Goal: Transaction & Acquisition: Purchase product/service

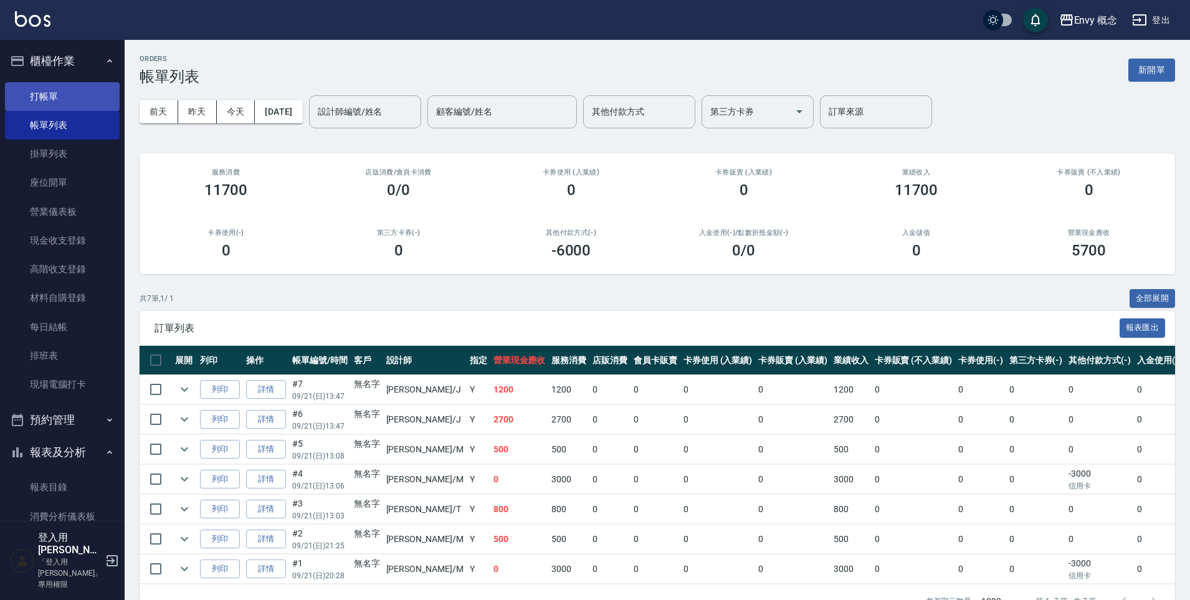
click at [75, 100] on link "打帳單" at bounding box center [62, 96] width 115 height 29
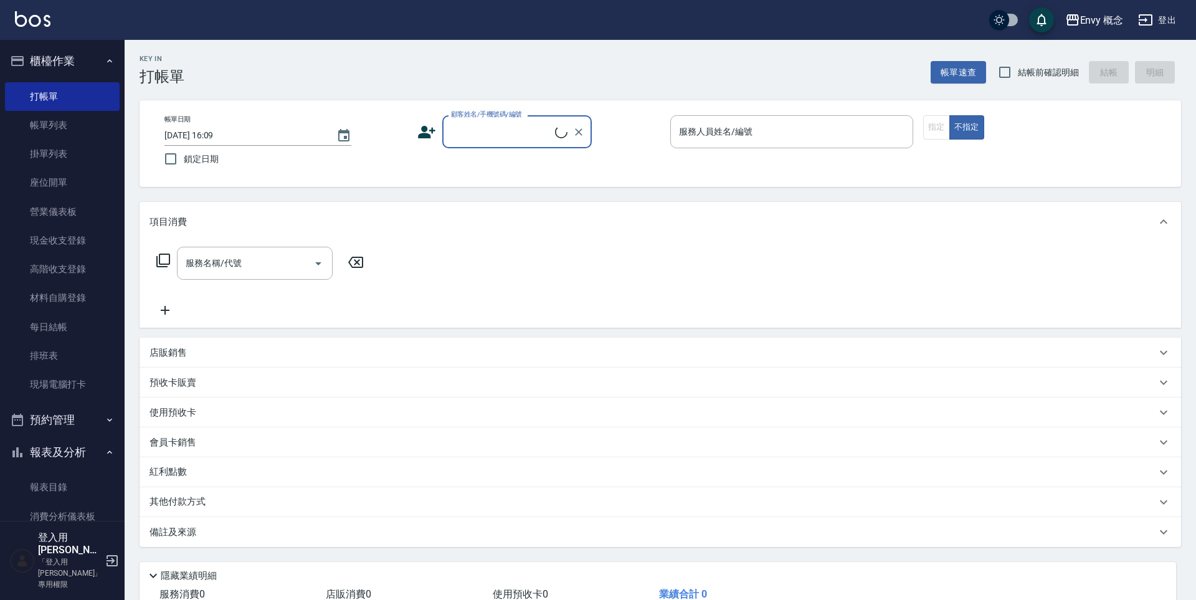
click at [528, 133] on input "顧客姓名/手機號碼/編號" at bounding box center [501, 132] width 107 height 22
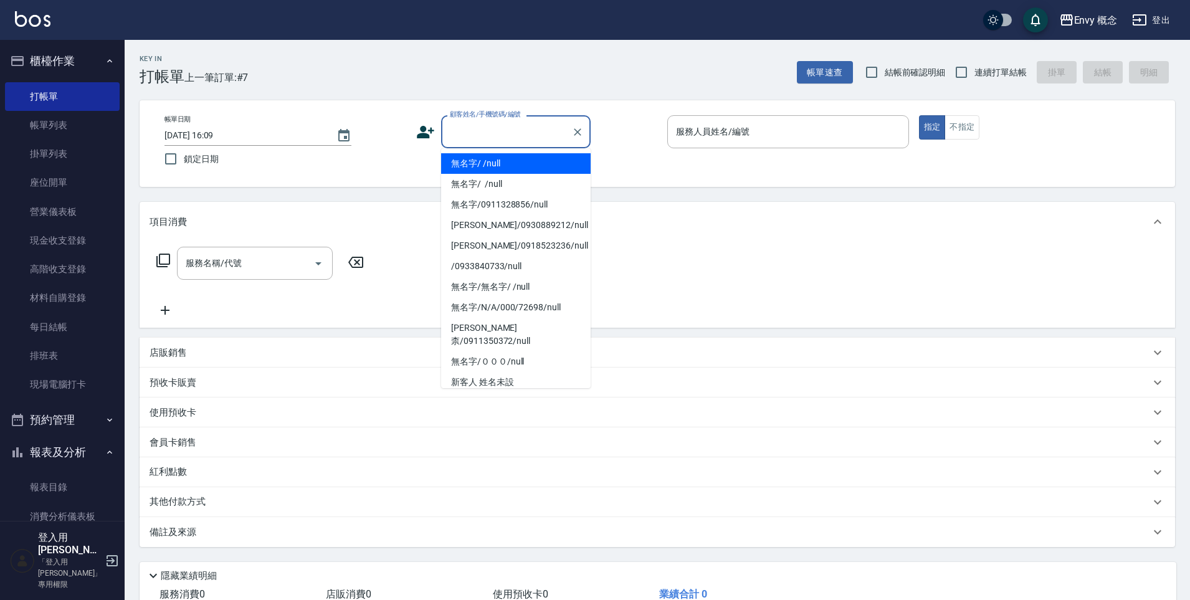
click at [535, 161] on li "無名字/ /null" at bounding box center [516, 163] width 150 height 21
type input "無名字/ /null"
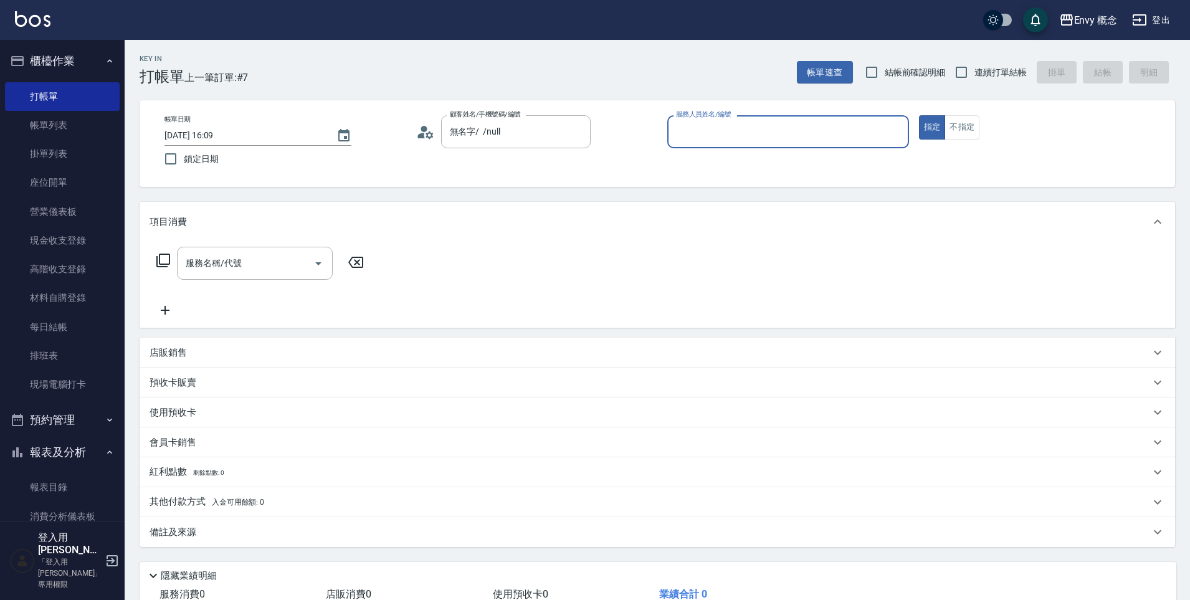
click at [719, 122] on input "服務人員姓名/編號" at bounding box center [788, 132] width 230 height 22
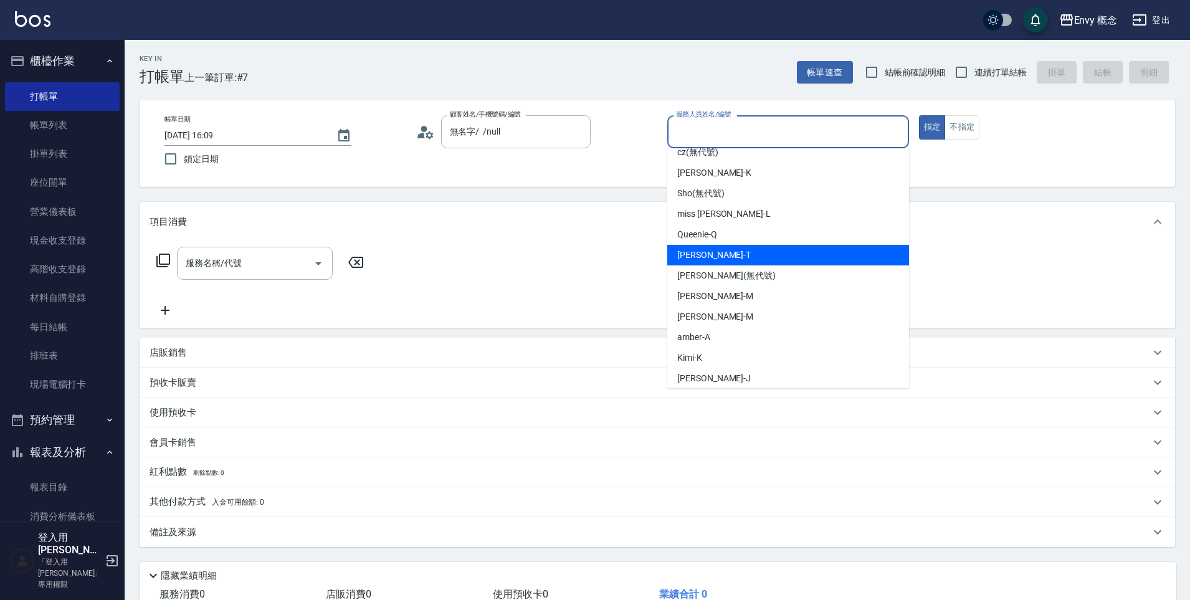
scroll to position [58, 0]
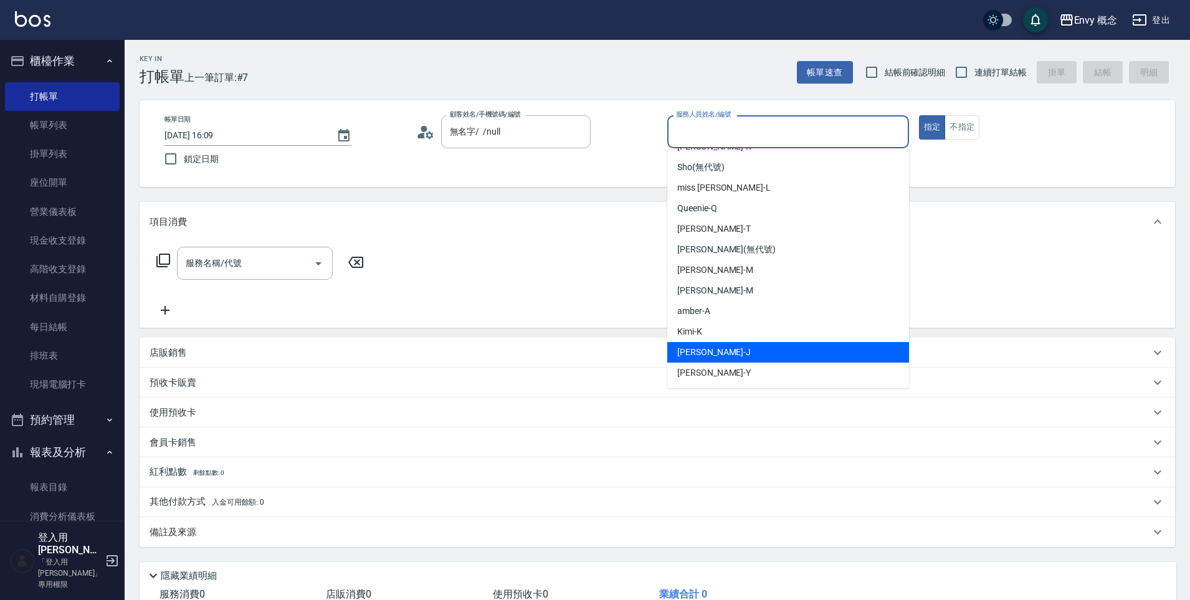
click at [733, 344] on ul "[PERSON_NAME](無代號) cz (無代號) [PERSON_NAME] (無代號) miss [PERSON_NAME] -L Queenie -…" at bounding box center [788, 268] width 242 height 240
click at [733, 344] on div "[PERSON_NAME]" at bounding box center [788, 352] width 242 height 21
type input "[PERSON_NAME]"
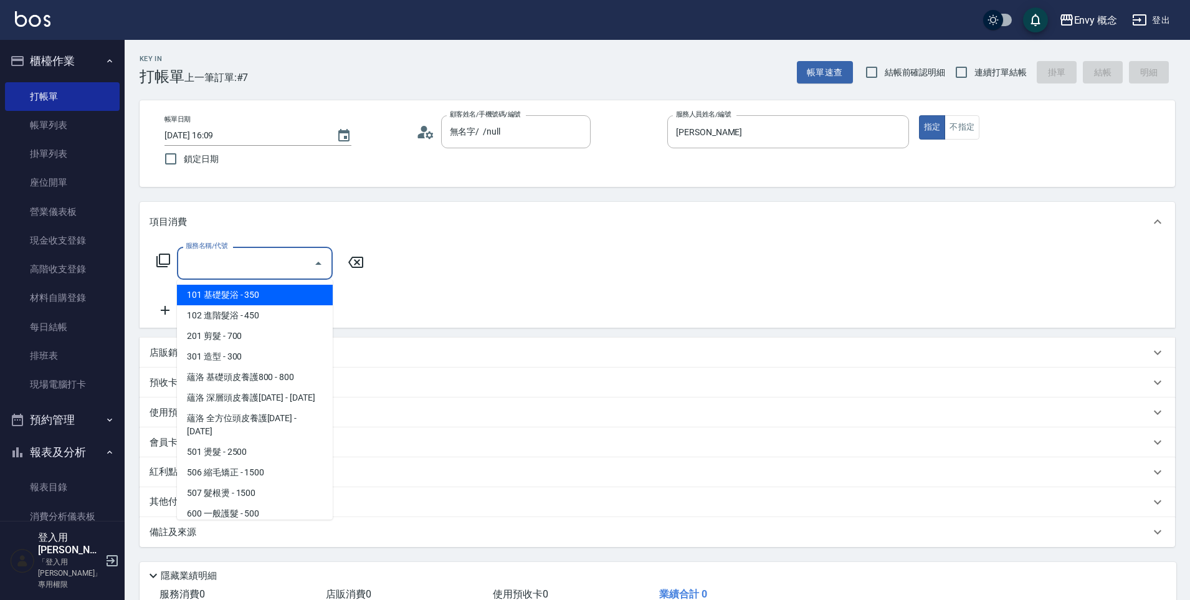
click at [245, 263] on input "服務名稱/代號" at bounding box center [246, 263] width 126 height 22
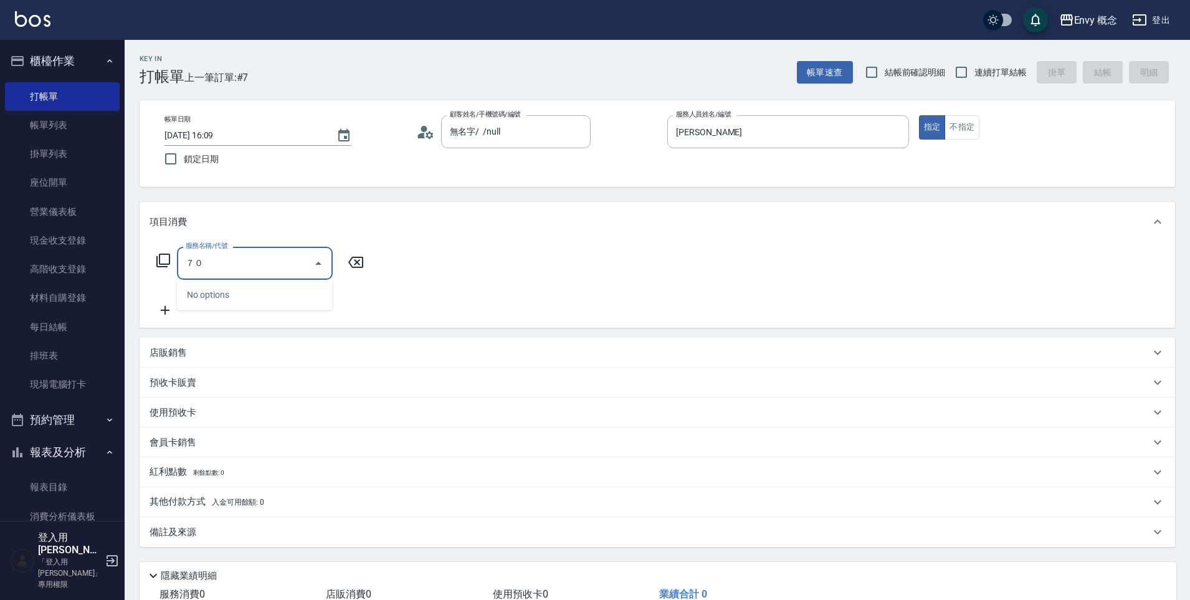
type input "７"
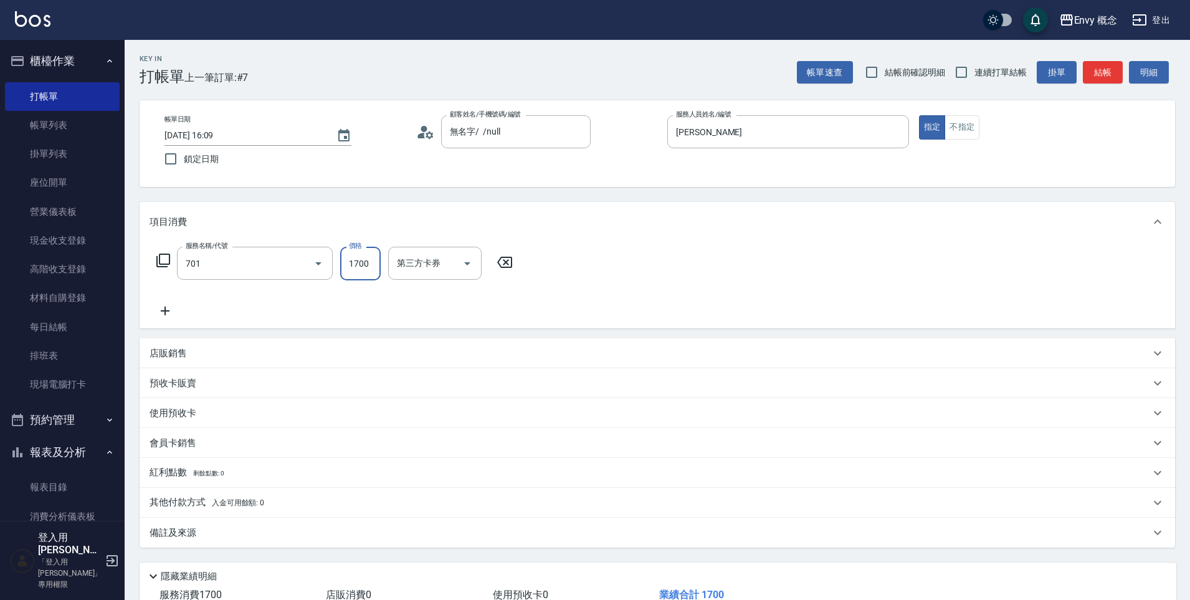
type input "701 染髮(701)"
type input "3500"
click at [251, 496] on p "其他付款方式 入金可用餘額: 0" at bounding box center [207, 503] width 115 height 14
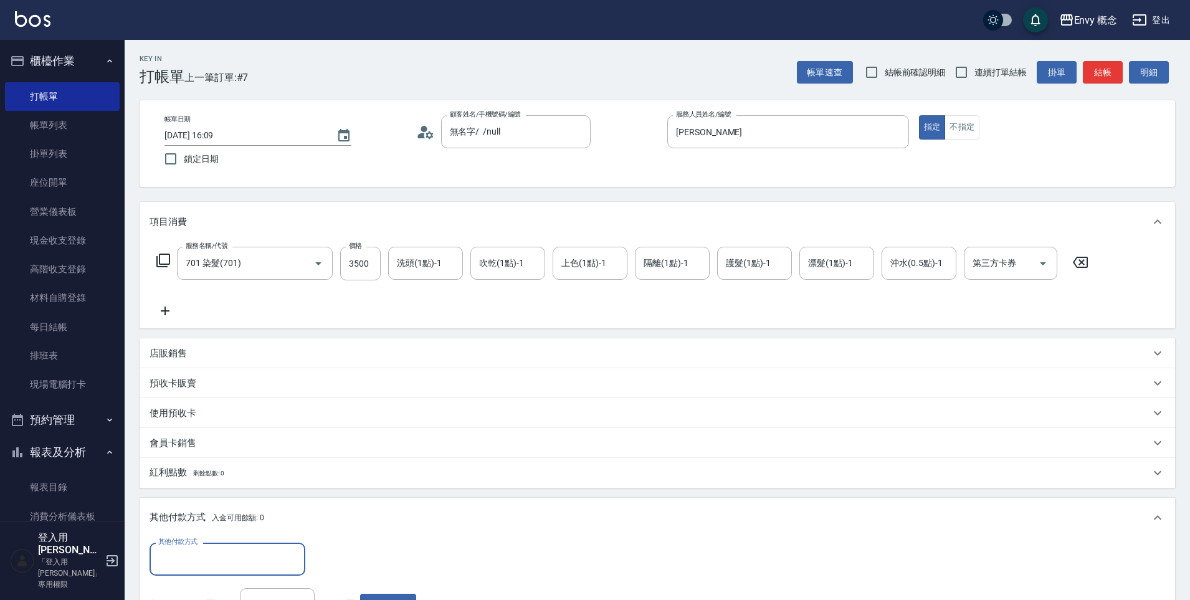
scroll to position [0, 0]
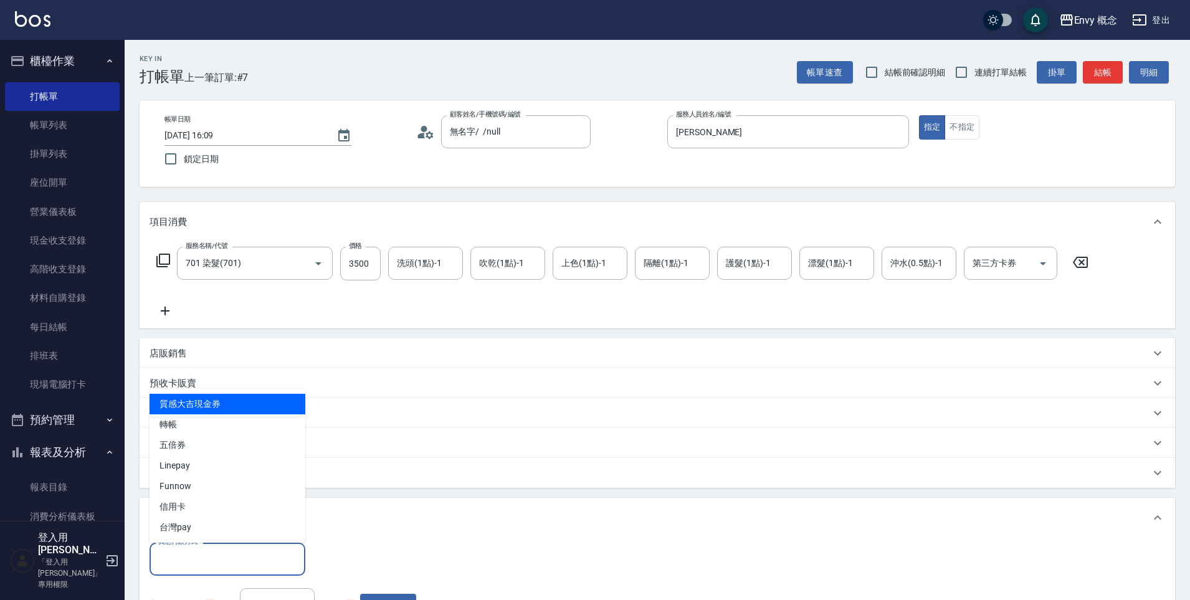
click at [223, 563] on input "其他付款方式" at bounding box center [227, 559] width 145 height 22
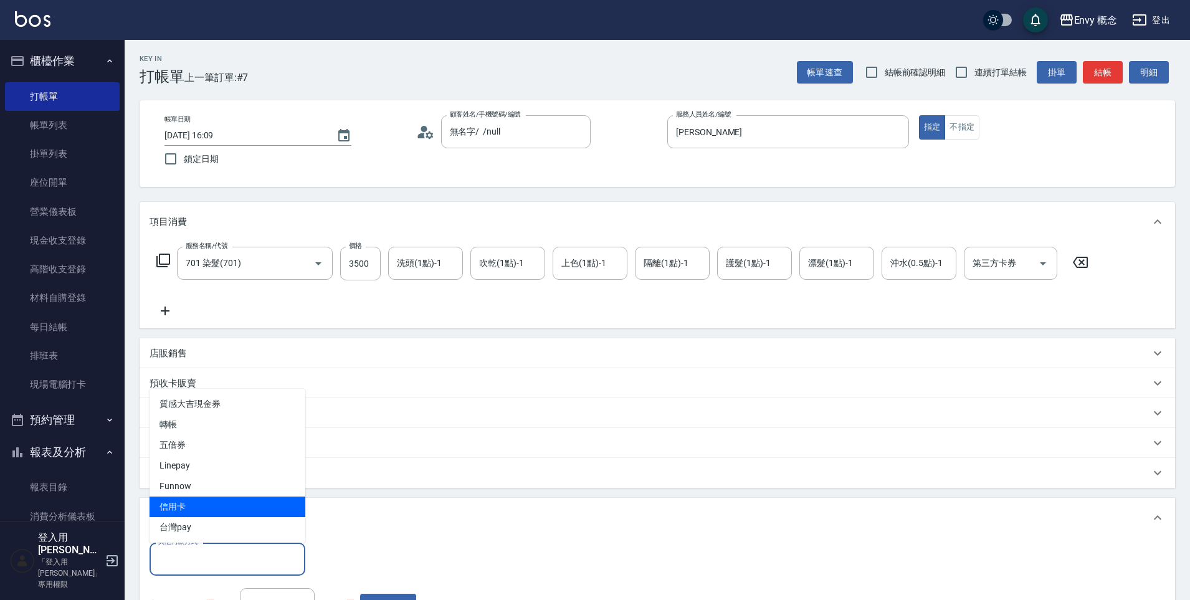
click at [224, 496] on span "信用卡" at bounding box center [228, 506] width 156 height 21
type input "信用卡"
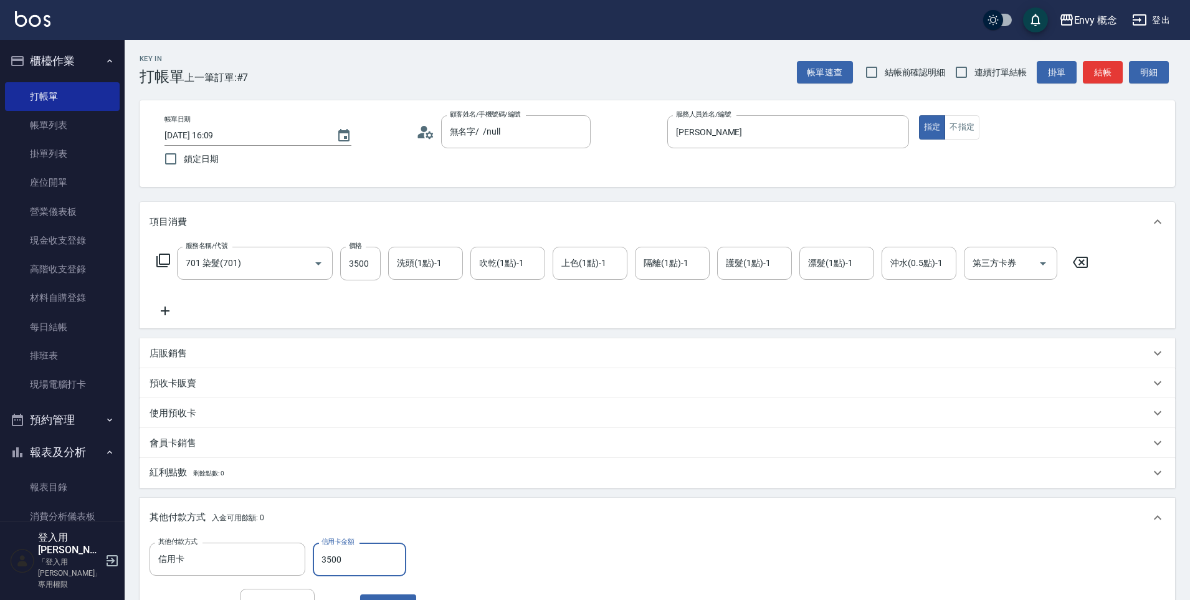
scroll to position [236, 0]
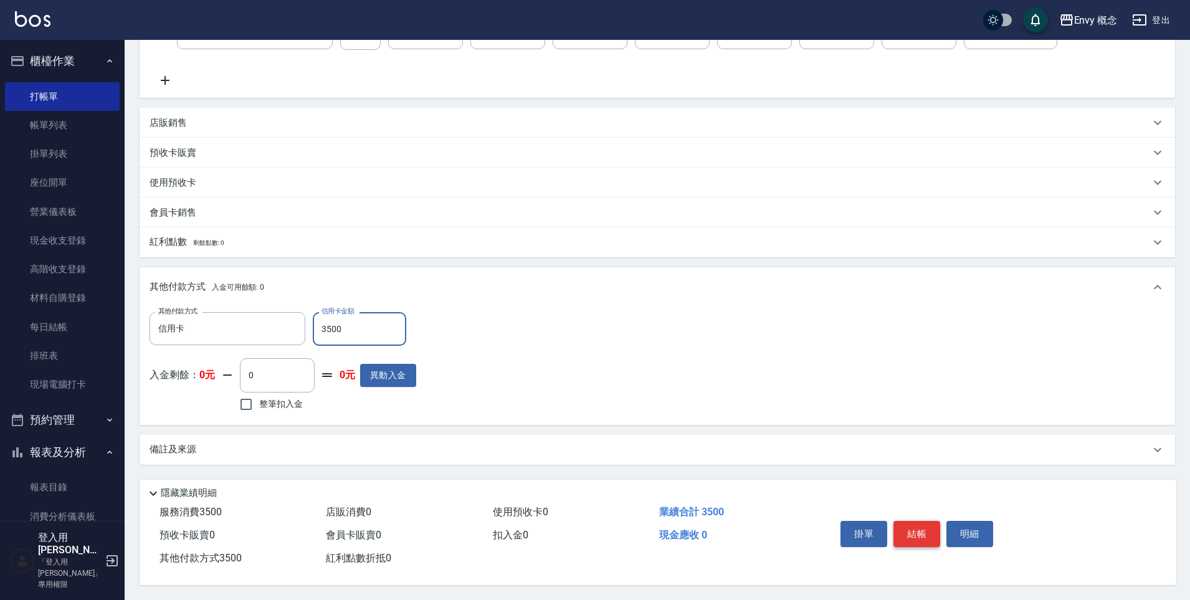
type input "3500"
click at [918, 528] on button "結帳" at bounding box center [916, 534] width 47 height 26
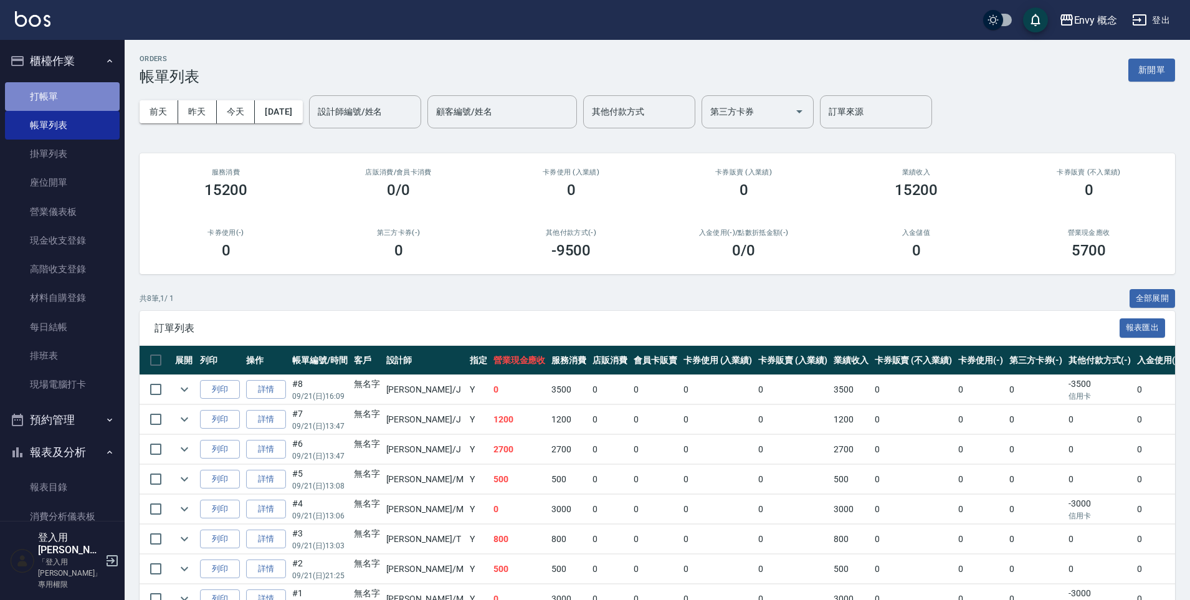
click at [85, 97] on link "打帳單" at bounding box center [62, 96] width 115 height 29
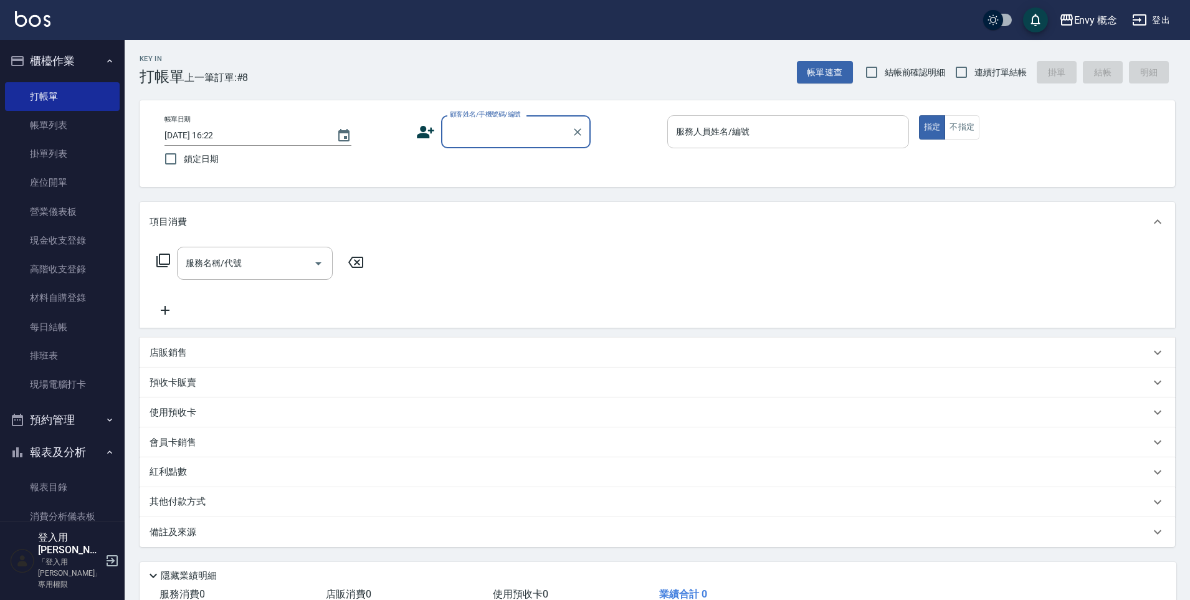
click at [759, 136] on input "服務人員姓名/編號" at bounding box center [788, 132] width 230 height 22
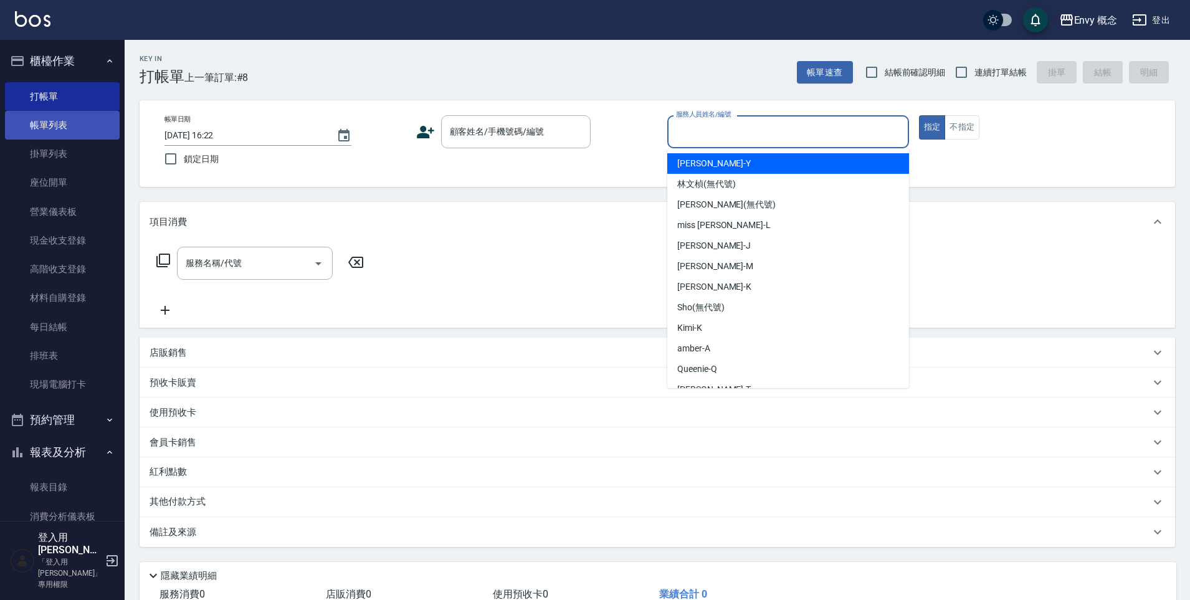
click at [85, 124] on link "帳單列表" at bounding box center [62, 125] width 115 height 29
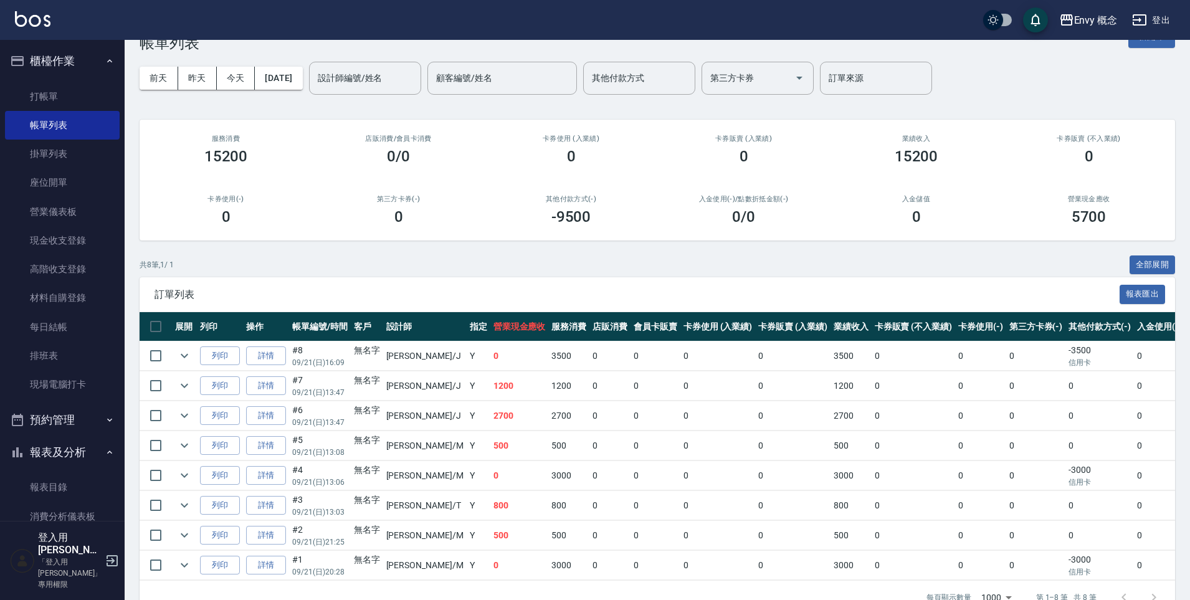
scroll to position [72, 0]
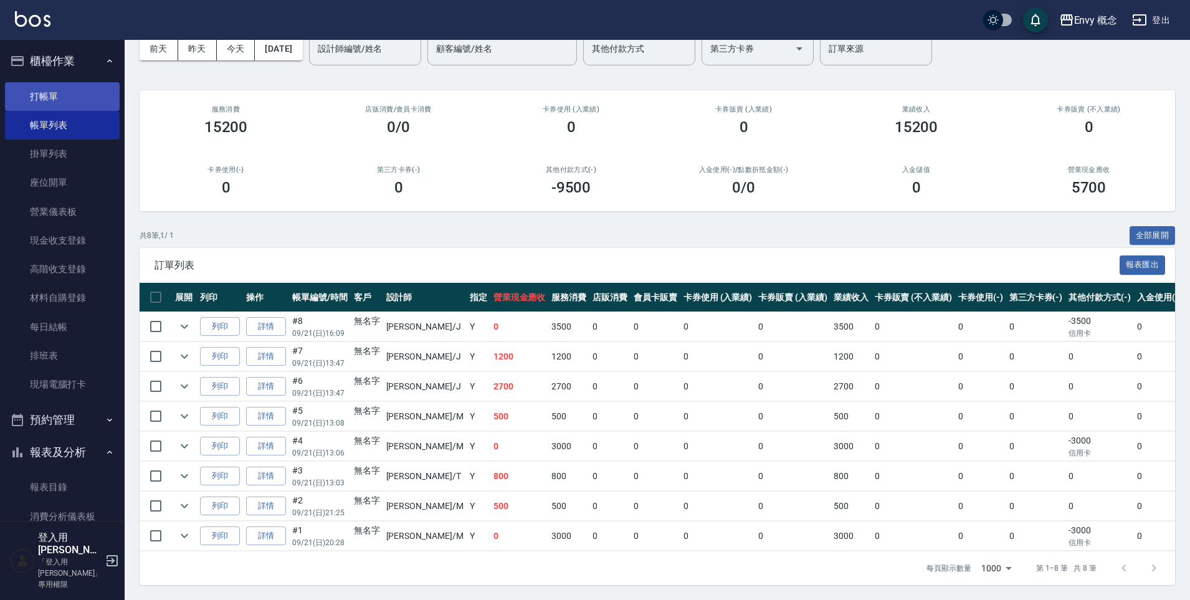
click at [42, 104] on link "打帳單" at bounding box center [62, 96] width 115 height 29
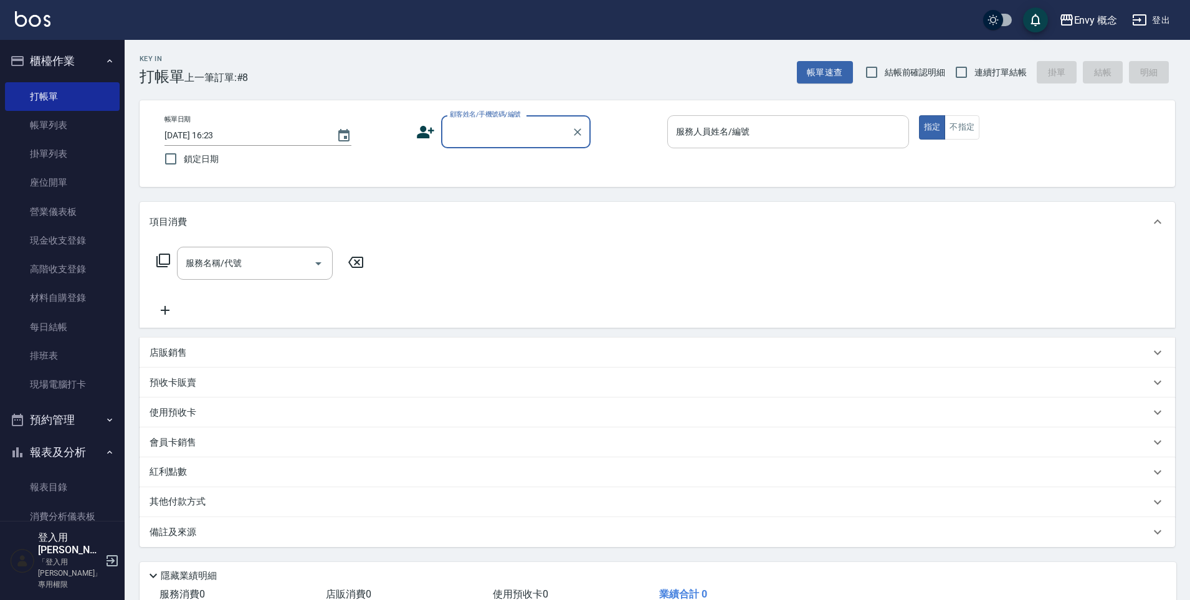
click at [704, 136] on div "服務人員姓名/編號 服務人員姓名/編號" at bounding box center [788, 131] width 242 height 33
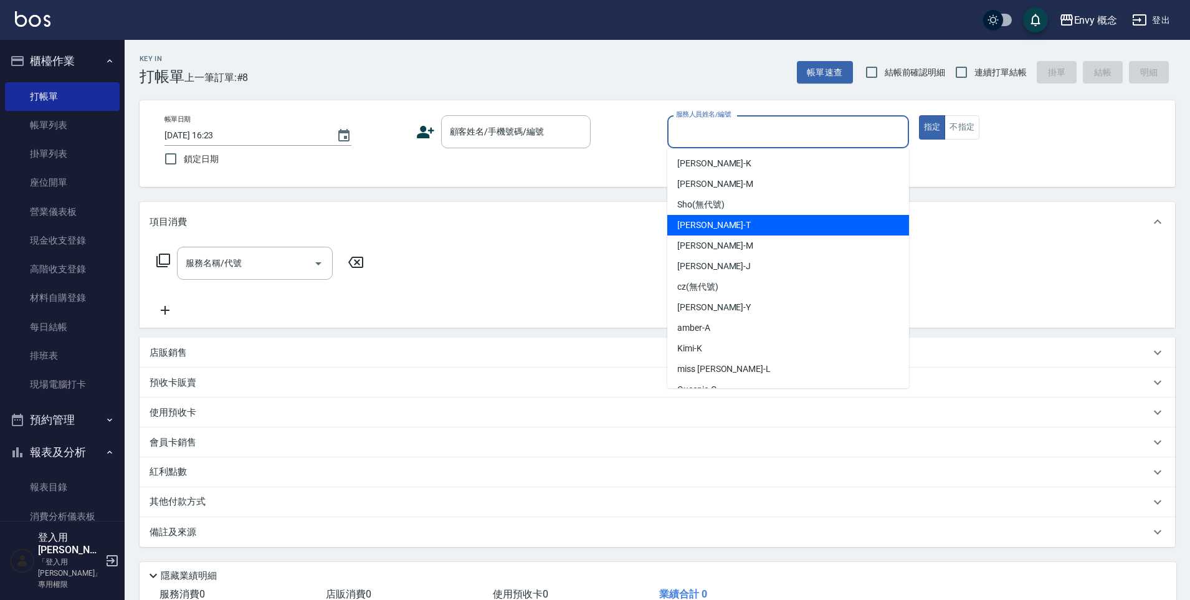
click at [723, 227] on div "[PERSON_NAME]" at bounding box center [788, 225] width 242 height 21
type input "[PERSON_NAME]"
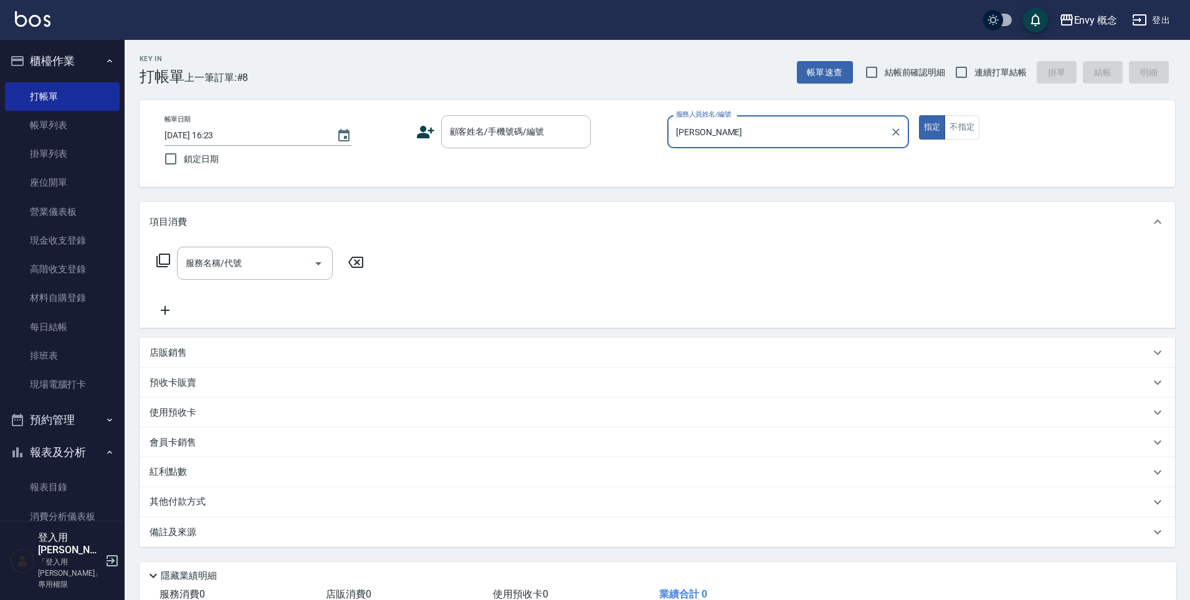
click at [197, 265] on div "服務名稱/代號 服務名稱/代號" at bounding box center [255, 263] width 156 height 33
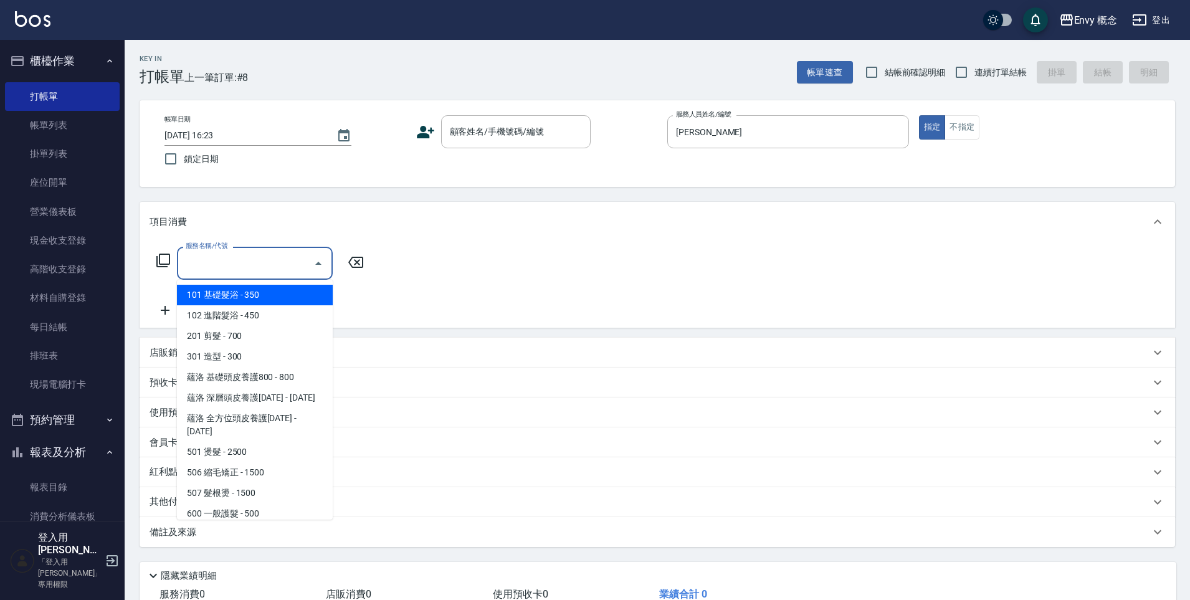
type input "７"
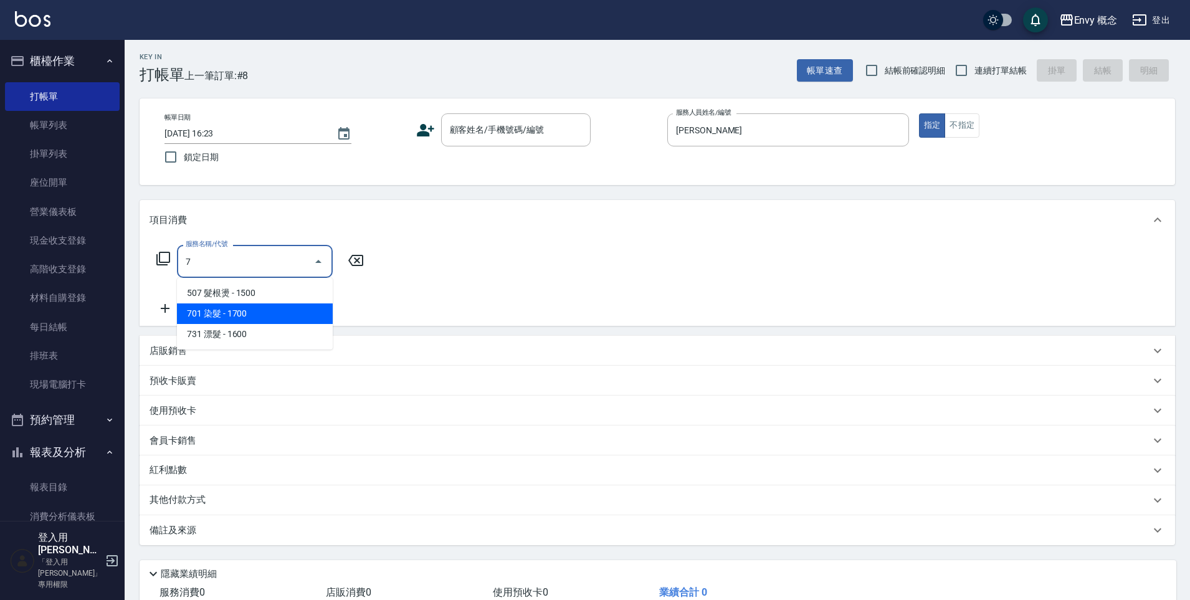
scroll to position [2, 0]
click at [235, 315] on span "701 染髮 - 1700" at bounding box center [255, 313] width 156 height 21
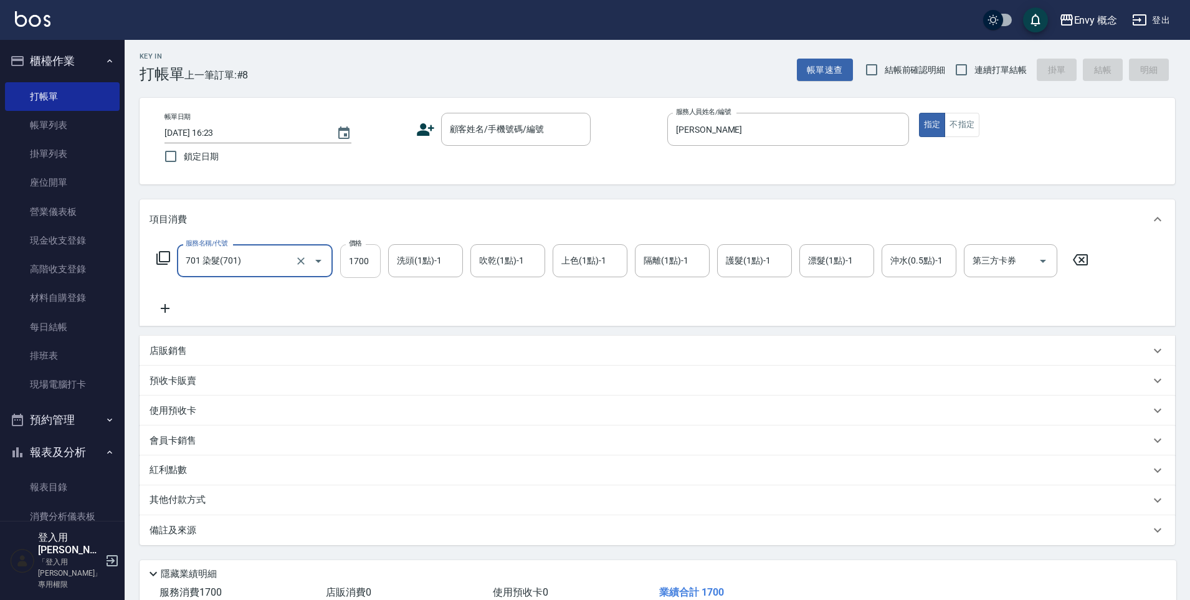
type input "701 染髮(701)"
click at [374, 261] on input "1700" at bounding box center [360, 261] width 40 height 34
type input "6480"
click at [197, 491] on p "其他付款方式" at bounding box center [181, 498] width 62 height 14
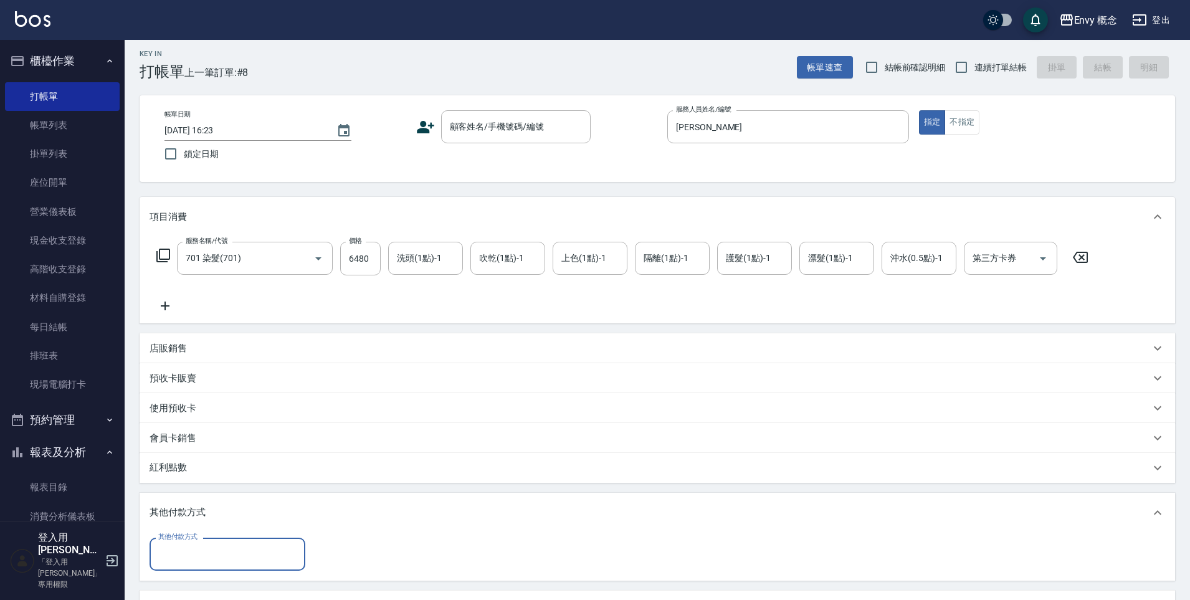
scroll to position [0, 0]
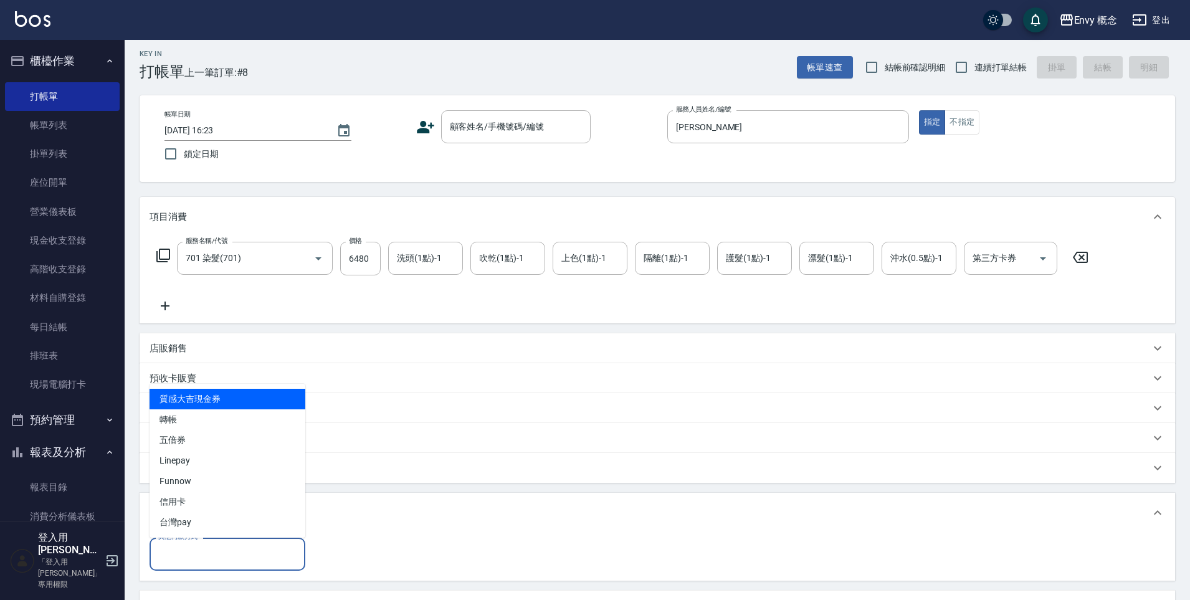
drag, startPoint x: 233, startPoint y: 549, endPoint x: 229, endPoint y: 542, distance: 7.8
click at [233, 549] on input "其他付款方式" at bounding box center [227, 554] width 145 height 22
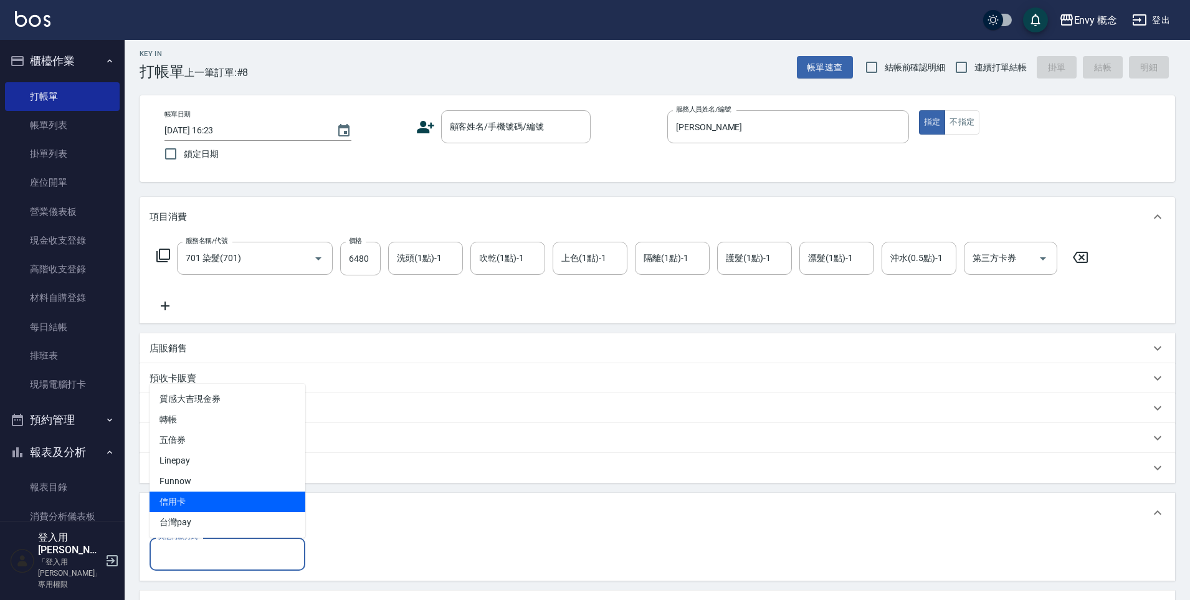
click at [242, 498] on span "信用卡" at bounding box center [228, 501] width 156 height 21
type input "信用卡"
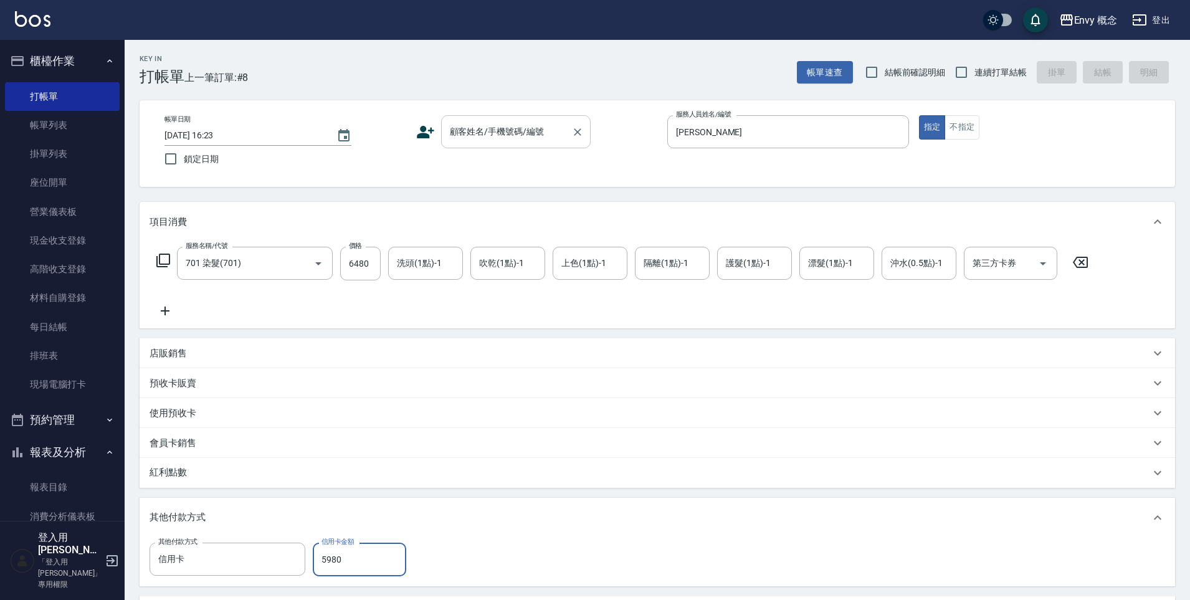
type input "5980"
click at [530, 133] on div "顧客姓名/手機號碼/編號 顧客姓名/手機號碼/編號" at bounding box center [516, 131] width 150 height 33
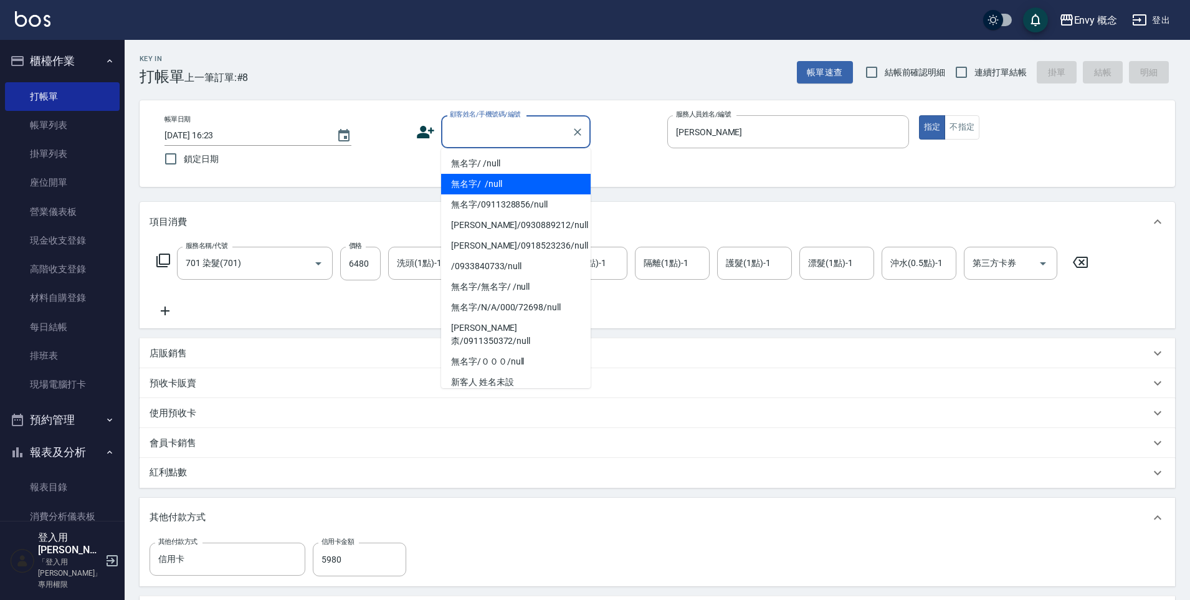
click at [525, 189] on li "無名字/ /null" at bounding box center [516, 184] width 150 height 21
type input "無名字/ /null"
type input "0"
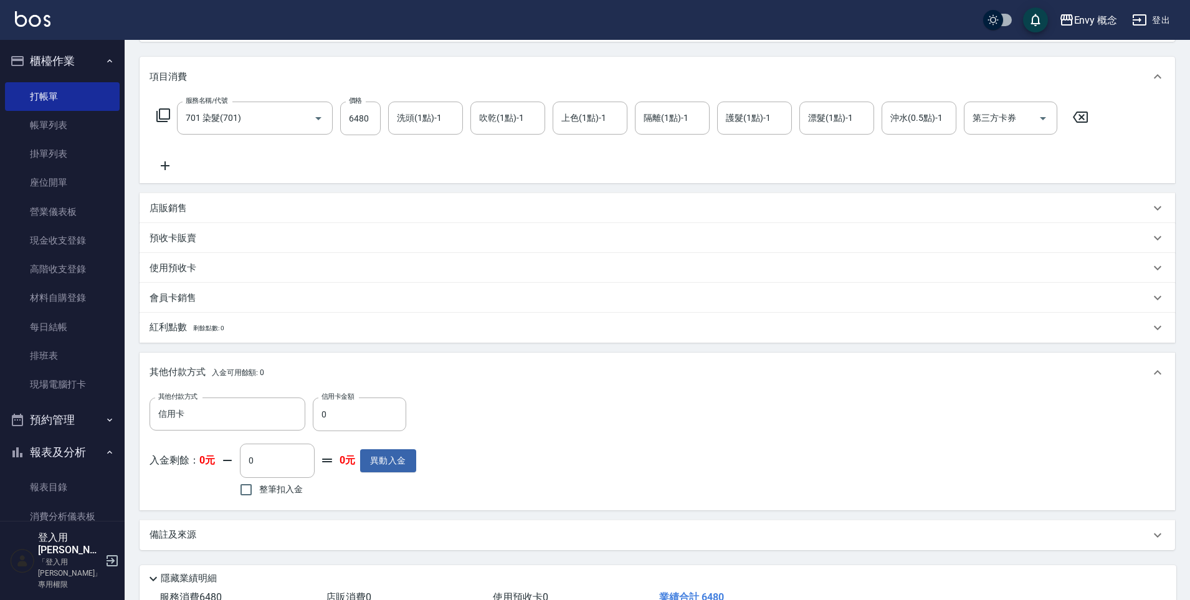
scroll to position [236, 0]
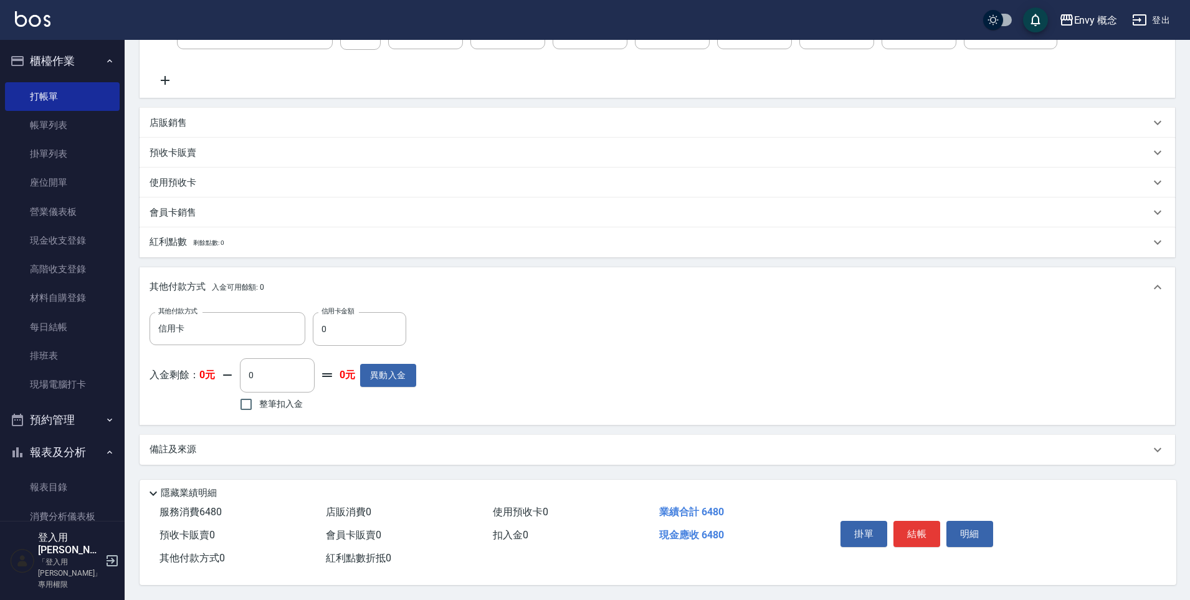
click at [906, 525] on button "結帳" at bounding box center [916, 534] width 47 height 26
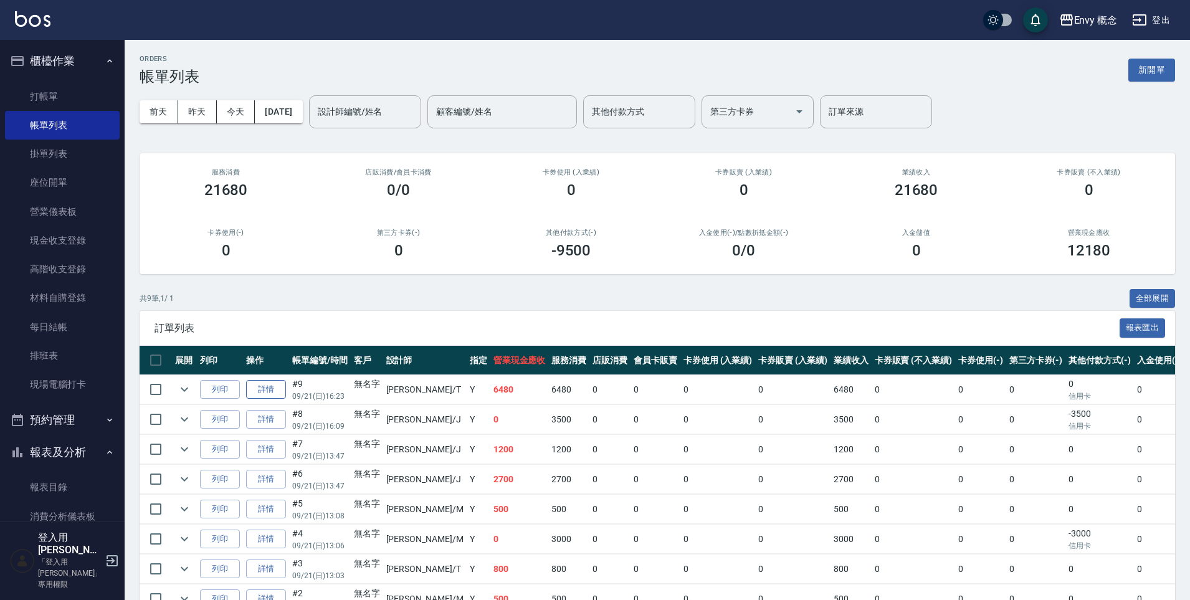
click at [270, 395] on link "詳情" at bounding box center [266, 389] width 40 height 19
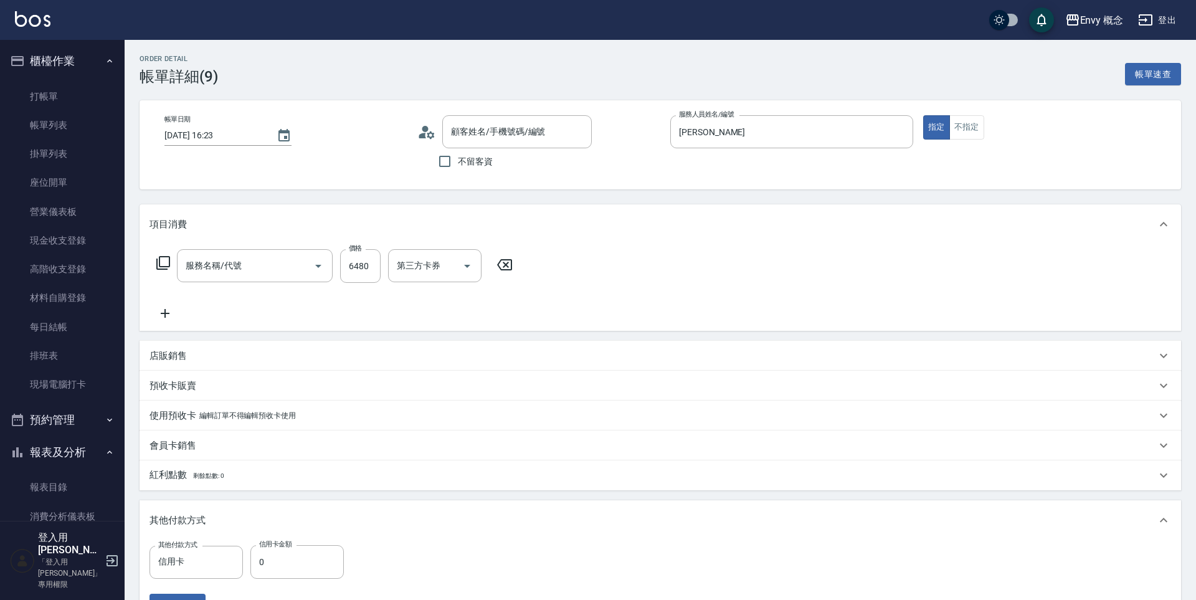
type input "[DATE] 16:23"
type input "[PERSON_NAME]"
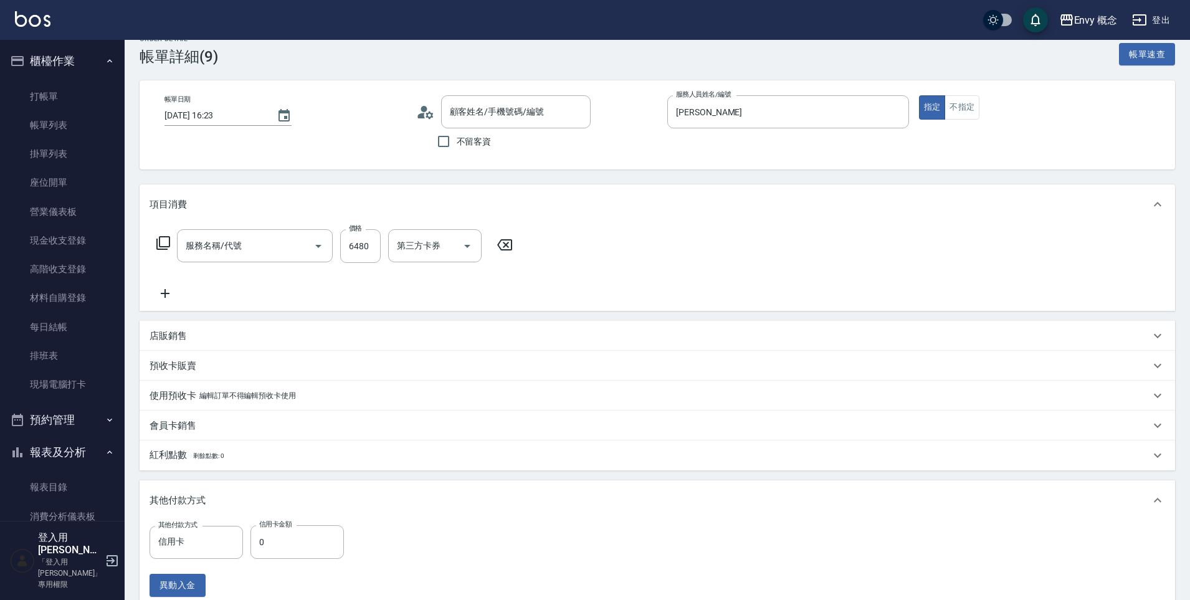
type input "701 染髮(701)"
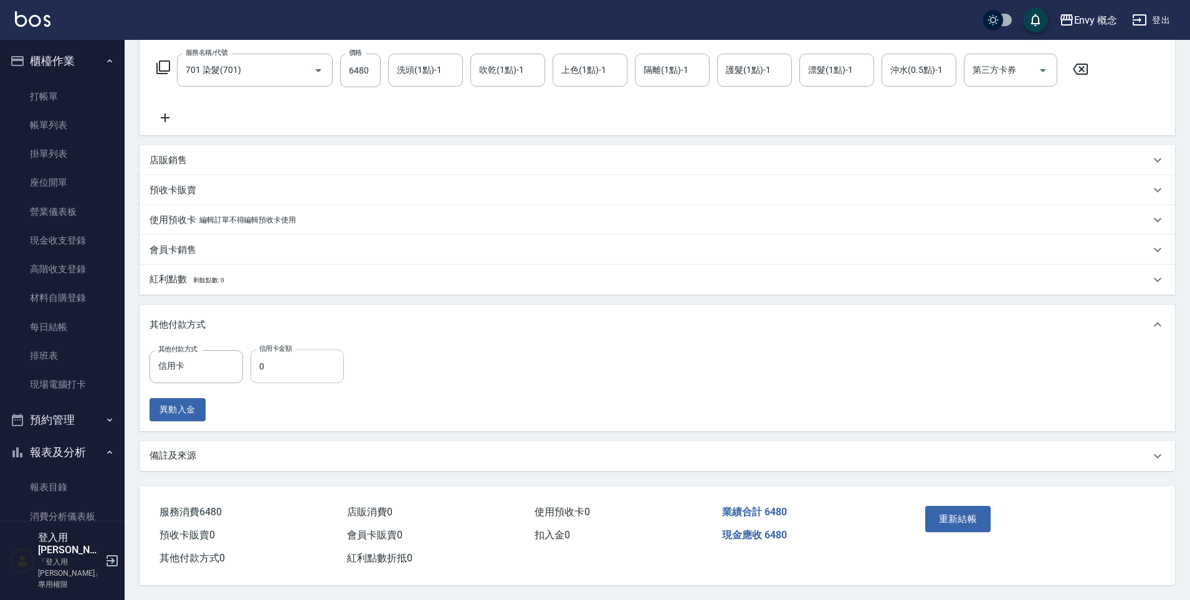
click at [298, 363] on input "0" at bounding box center [296, 366] width 93 height 34
type input "無名字/ /null"
type input "5980"
click at [969, 513] on button "重新結帳" at bounding box center [958, 519] width 66 height 26
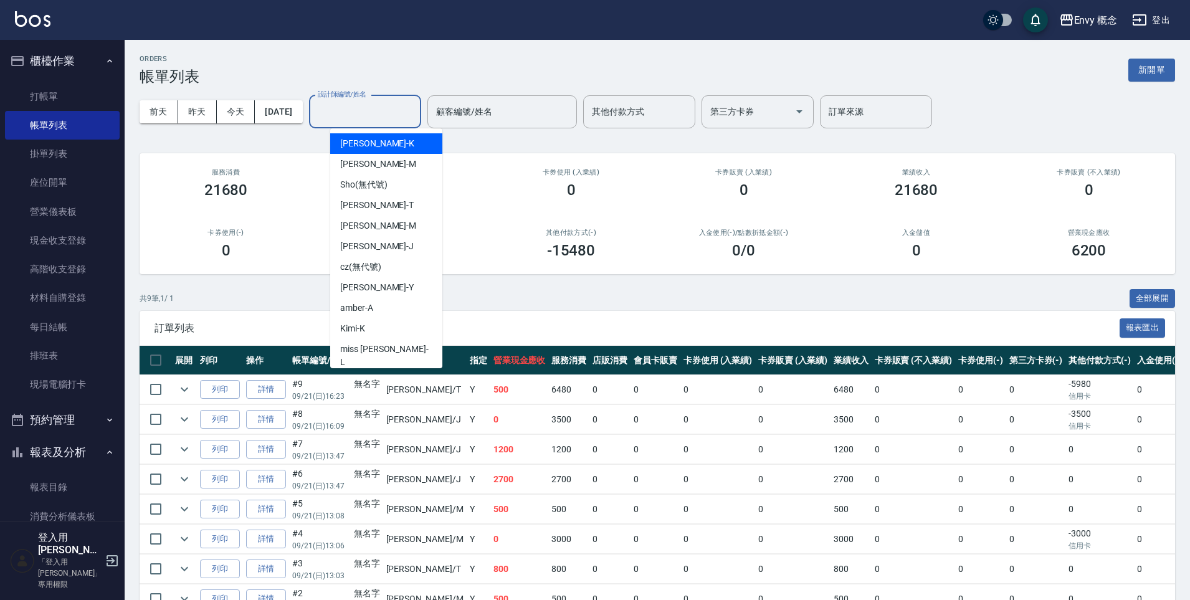
click at [368, 113] on input "設計師編號/姓名" at bounding box center [365, 112] width 101 height 22
click at [379, 207] on div "[PERSON_NAME]" at bounding box center [386, 205] width 112 height 21
type input "[PERSON_NAME]"
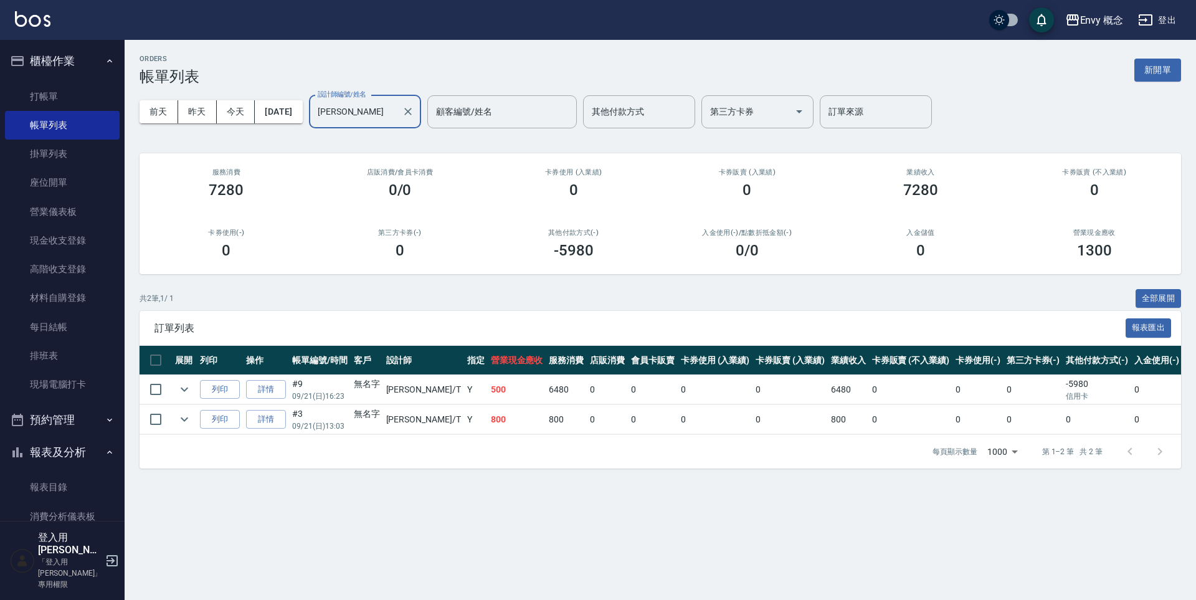
click at [414, 114] on icon "Clear" at bounding box center [408, 111] width 12 height 12
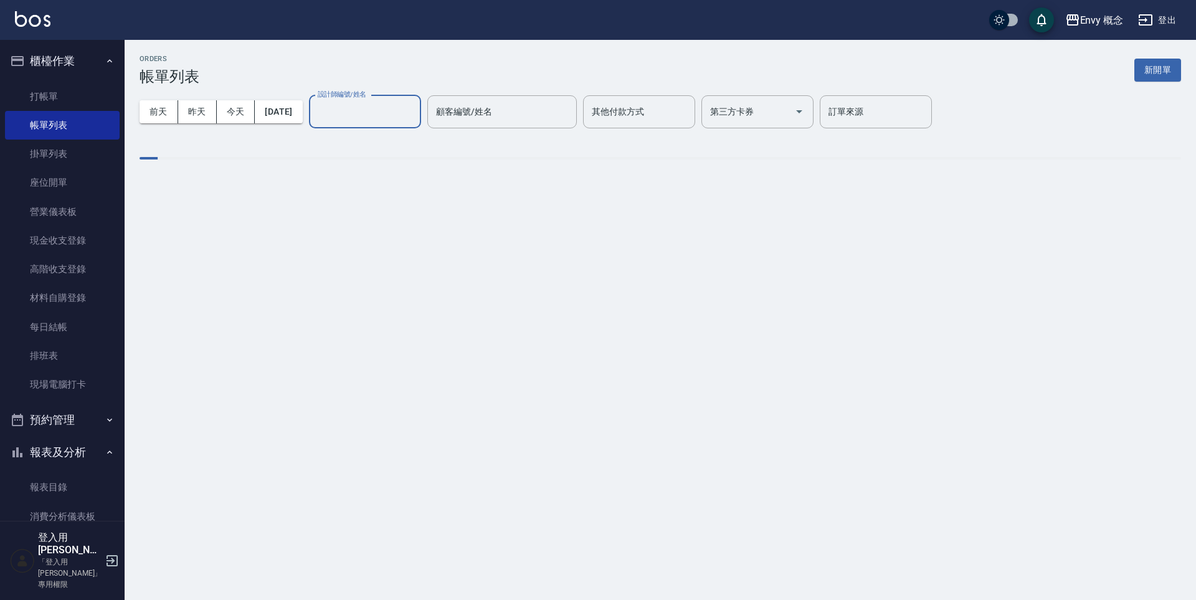
click at [414, 113] on input "設計師編號/姓名" at bounding box center [365, 112] width 101 height 22
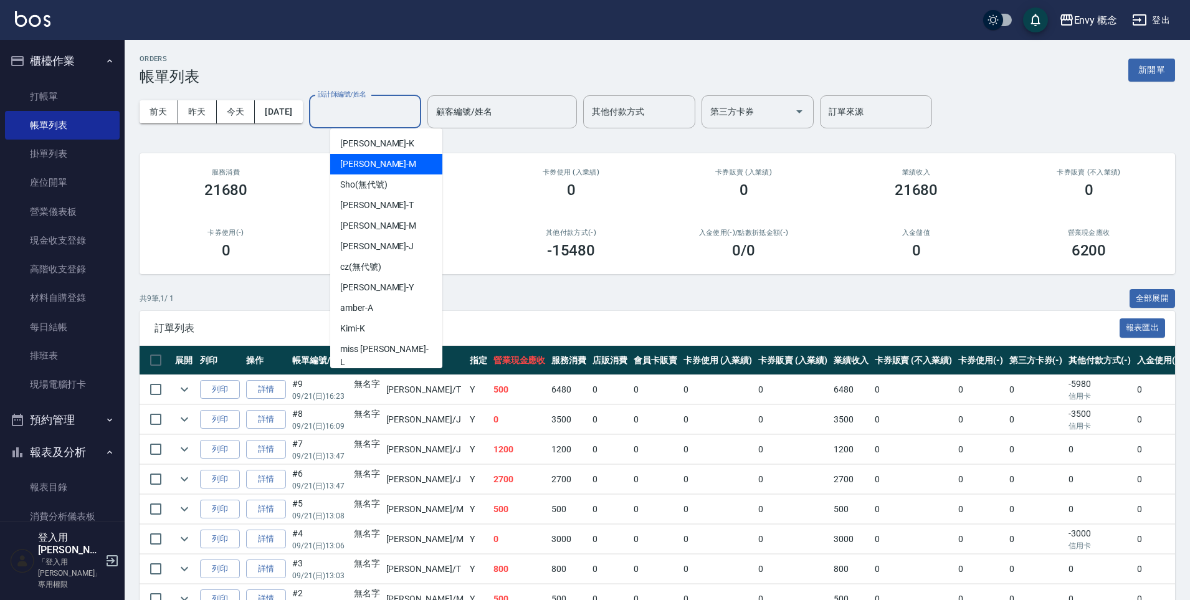
click at [417, 169] on div "[PERSON_NAME]" at bounding box center [386, 164] width 112 height 21
type input "[PERSON_NAME]"
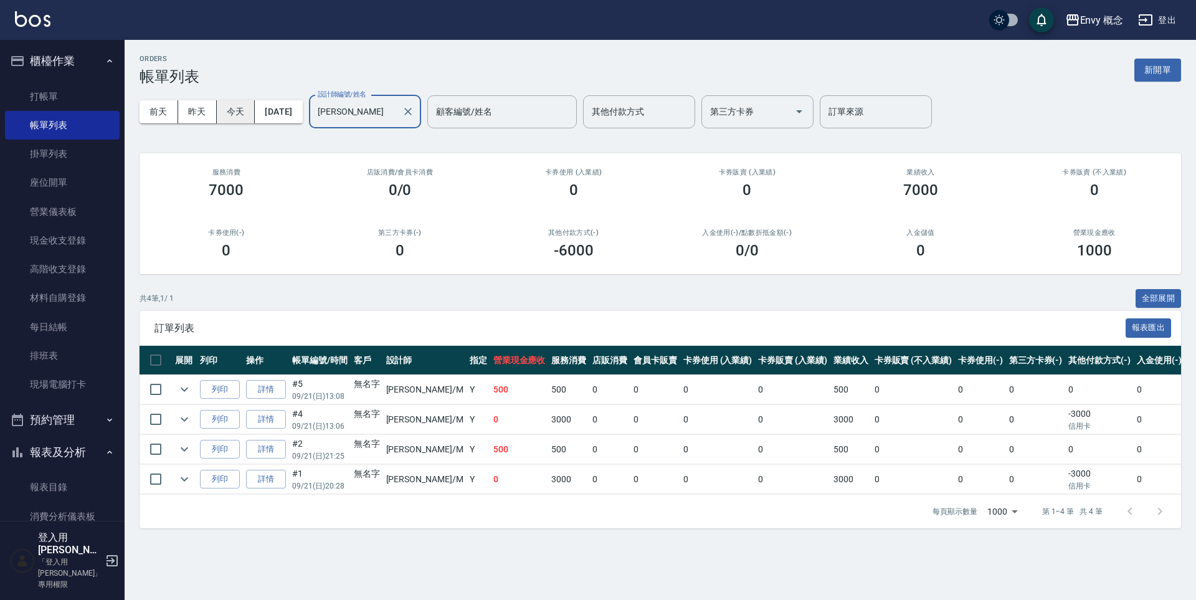
click at [230, 103] on button "今天" at bounding box center [236, 111] width 39 height 23
click at [152, 392] on input "checkbox" at bounding box center [156, 389] width 26 height 26
checkbox input "true"
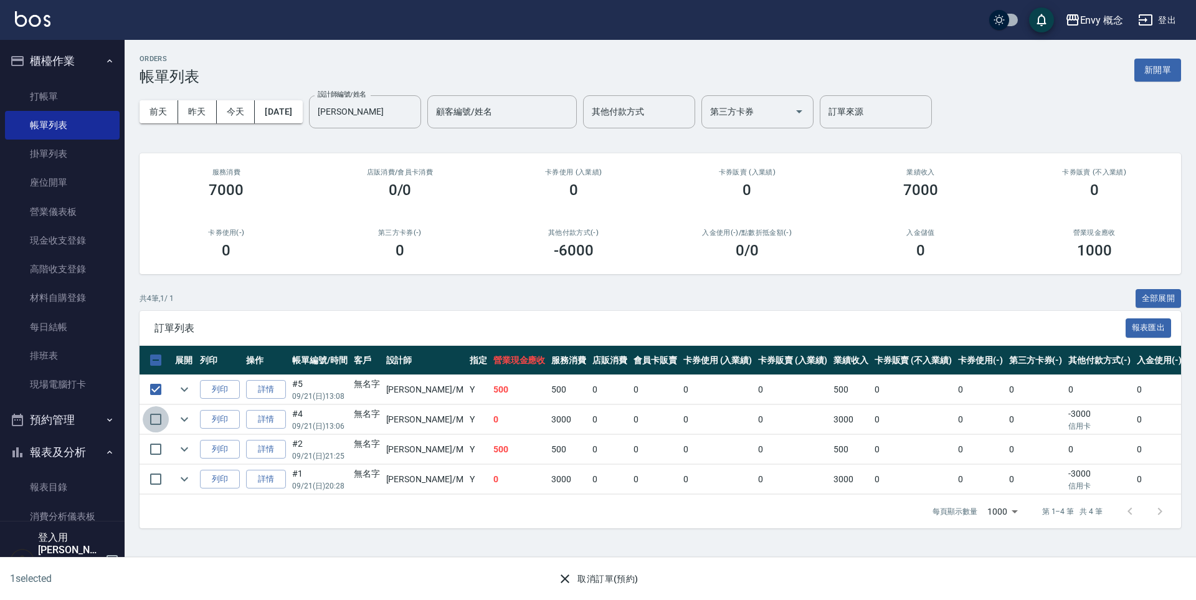
click at [163, 419] on input "checkbox" at bounding box center [156, 419] width 26 height 26
checkbox input "true"
click at [567, 576] on icon "button" at bounding box center [565, 578] width 9 height 9
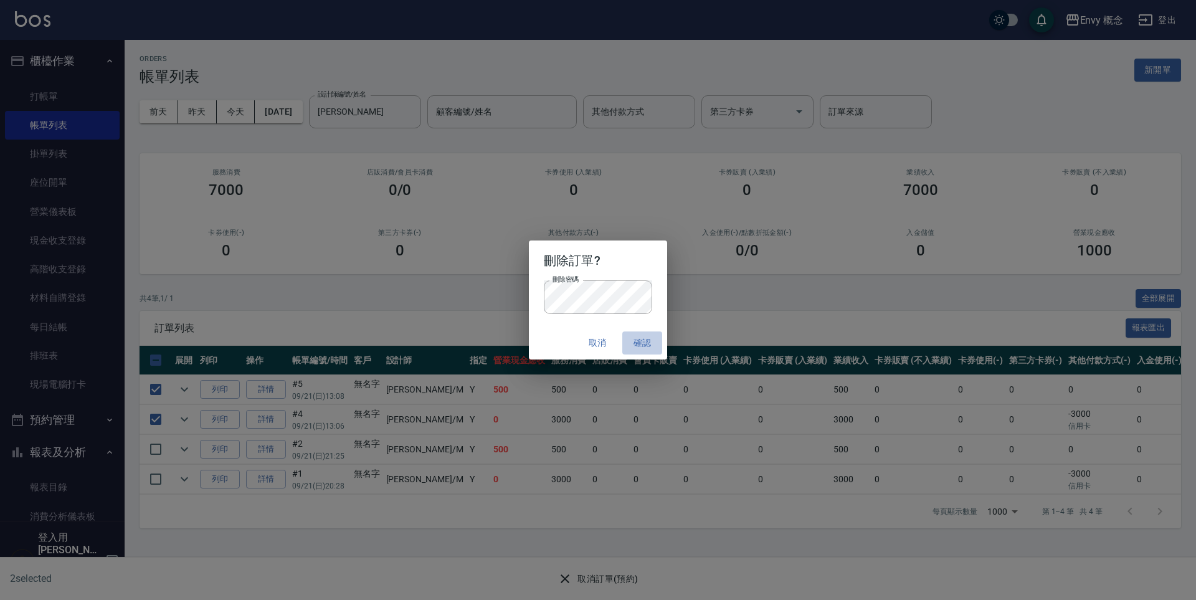
click at [650, 342] on button "確認" at bounding box center [642, 342] width 40 height 23
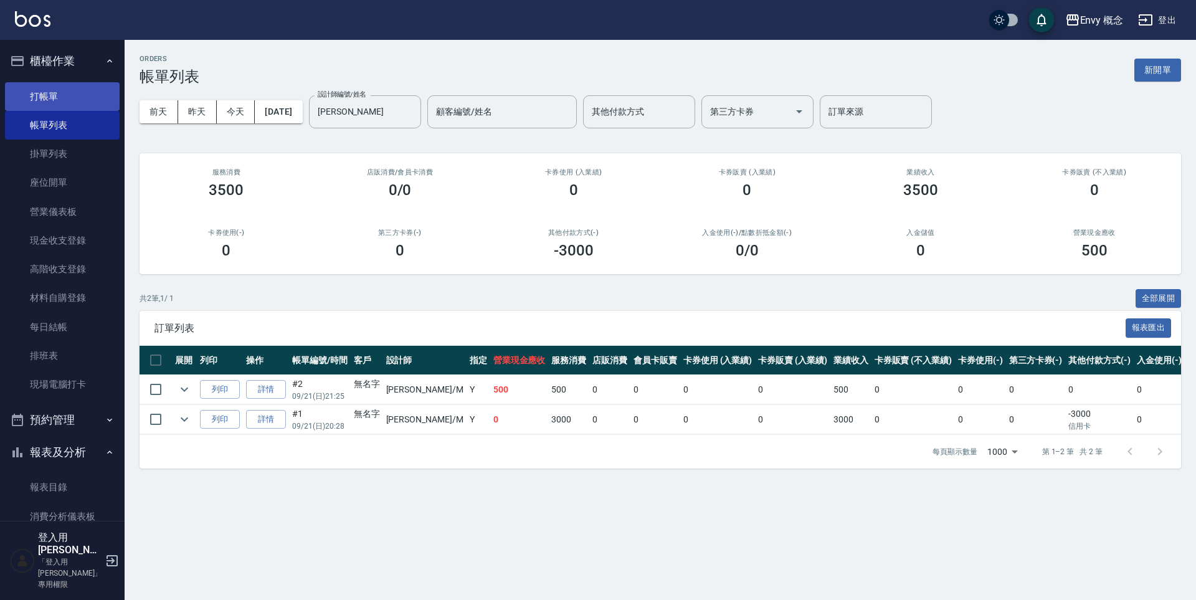
click at [74, 92] on link "打帳單" at bounding box center [62, 96] width 115 height 29
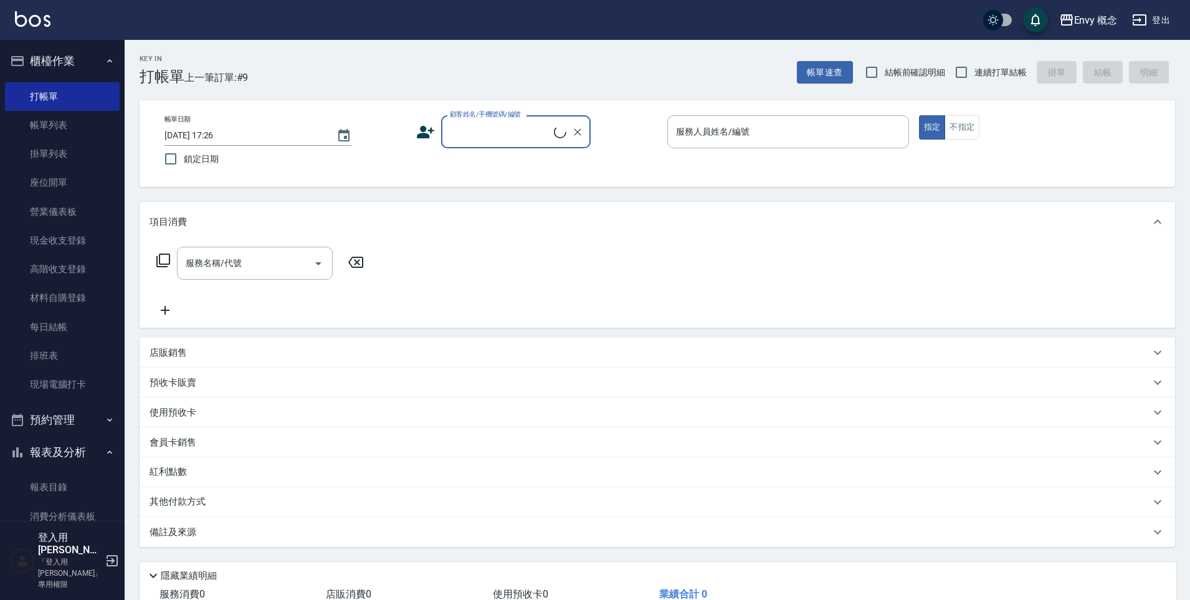
click at [496, 140] on input "顧客姓名/手機號碼/編號" at bounding box center [500, 132] width 107 height 22
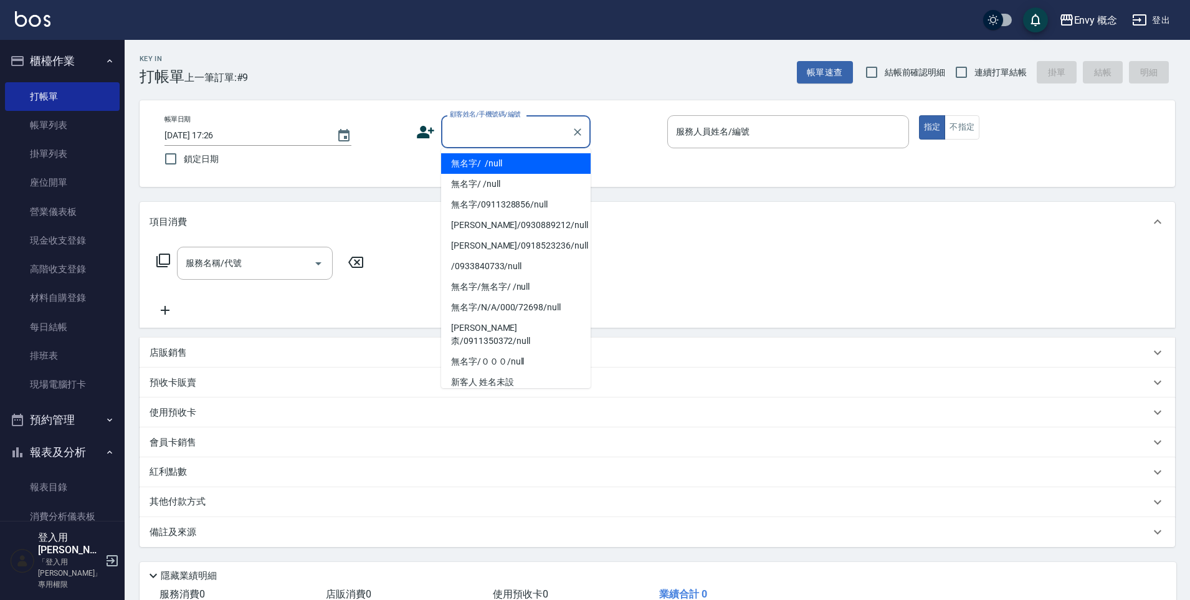
click at [491, 165] on li "無名字/ /null" at bounding box center [516, 163] width 150 height 21
type input "無名字/ /null"
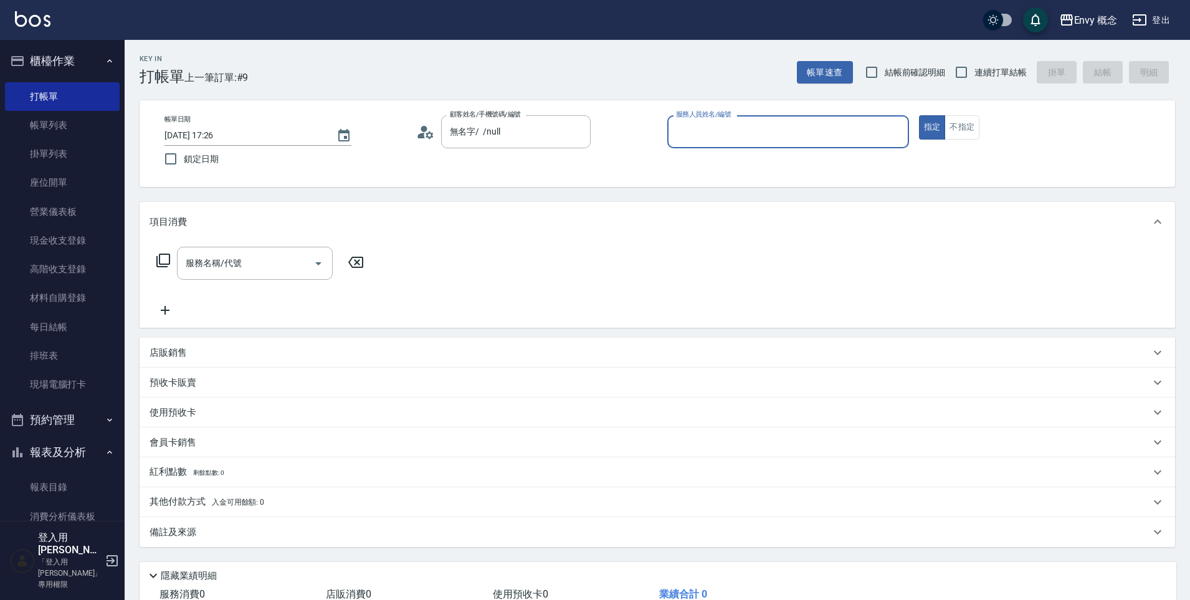
click at [691, 127] on input "服務人員姓名/編號" at bounding box center [788, 132] width 230 height 22
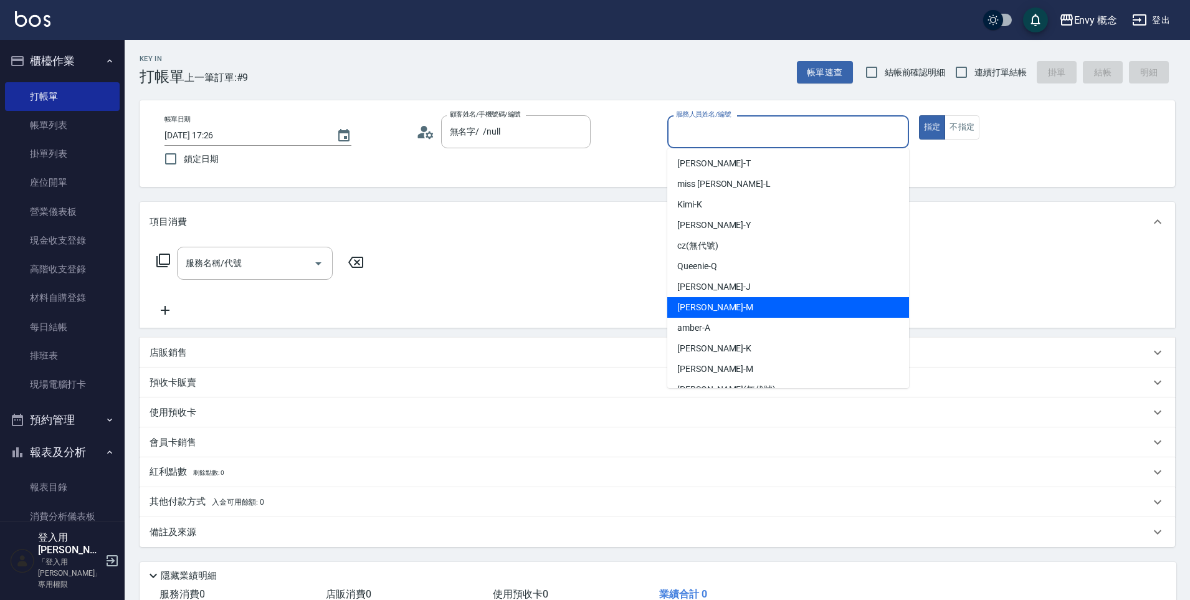
click at [726, 311] on div "[PERSON_NAME]" at bounding box center [788, 307] width 242 height 21
type input "[PERSON_NAME]"
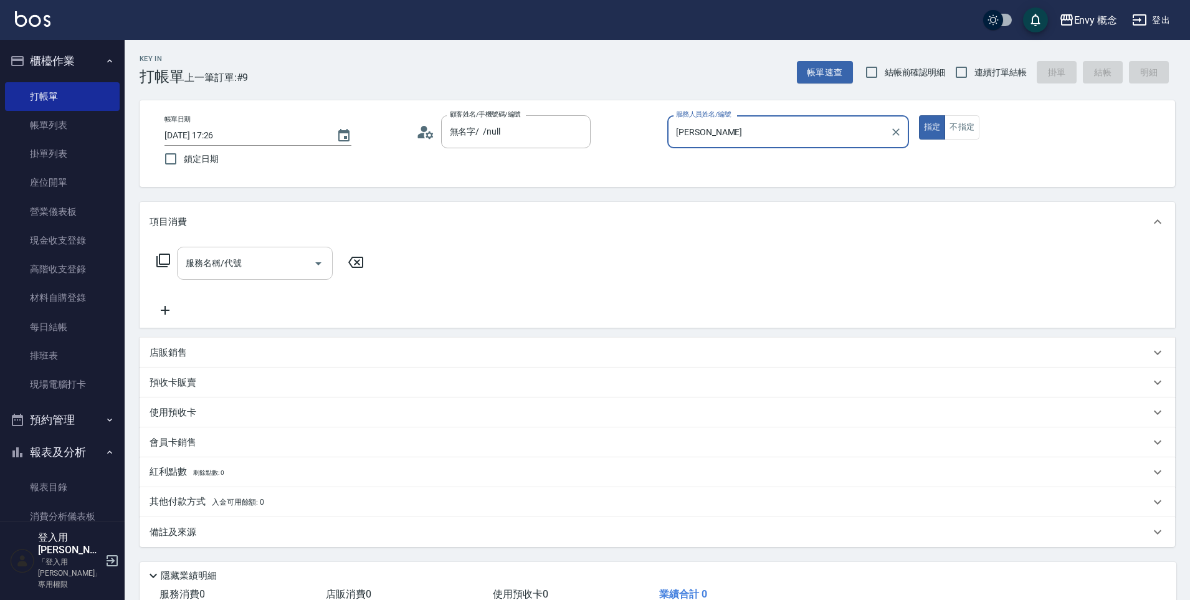
click at [252, 266] on input "服務名稱/代號" at bounding box center [246, 263] width 126 height 22
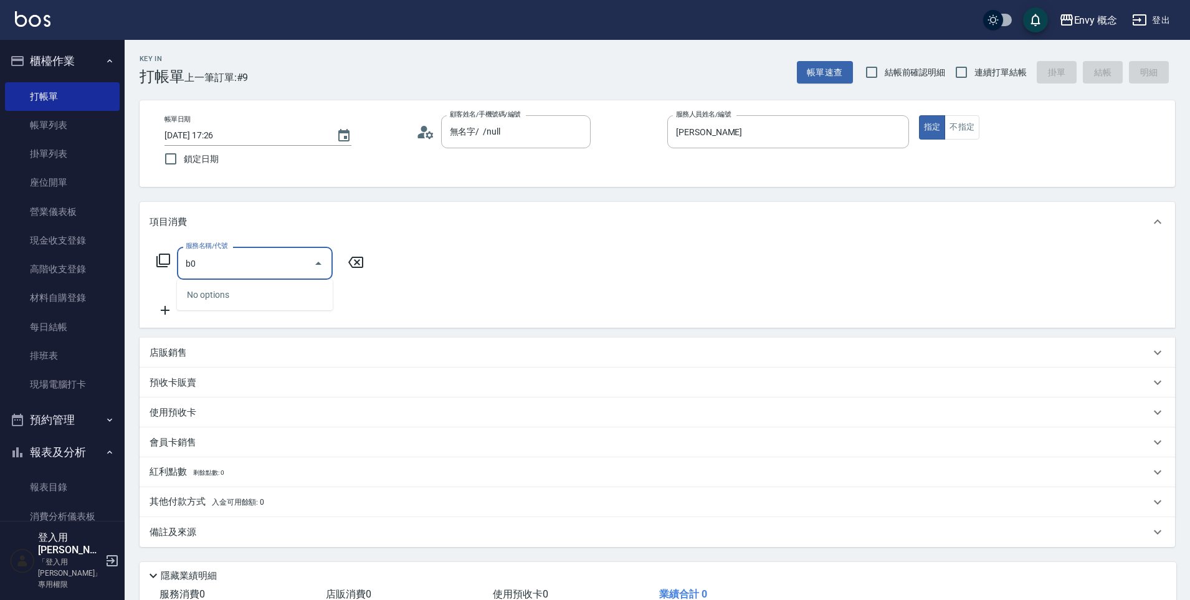
type input "b"
click at [282, 297] on span "701 染髮 - 1700" at bounding box center [255, 295] width 156 height 21
type input "701 染髮(701)"
click at [371, 262] on input "1700" at bounding box center [360, 264] width 40 height 34
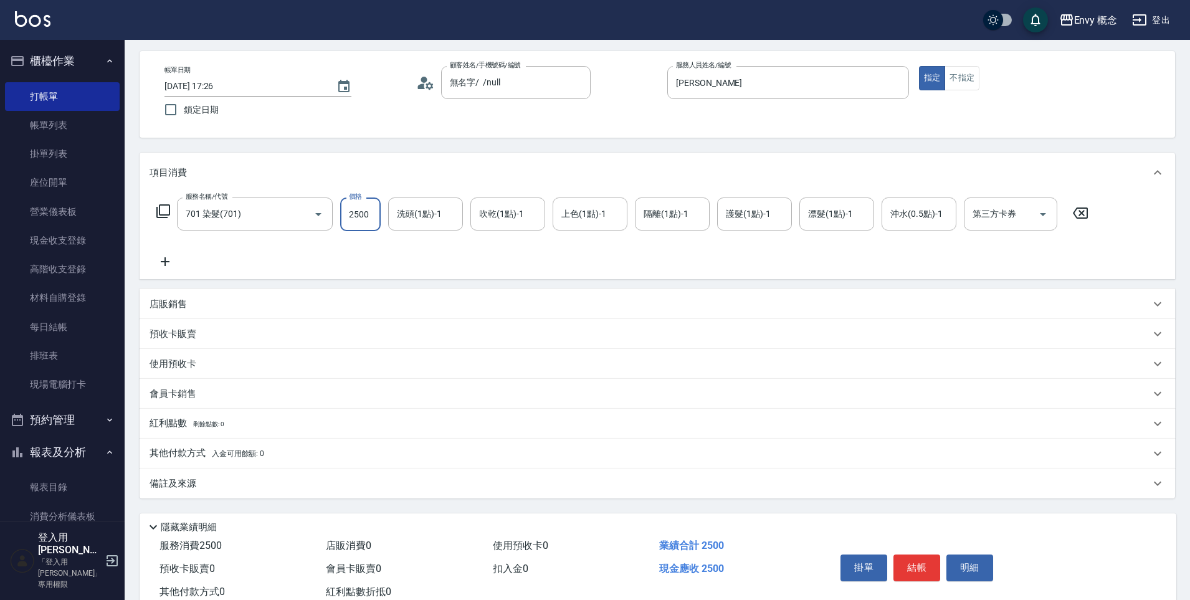
scroll to position [88, 0]
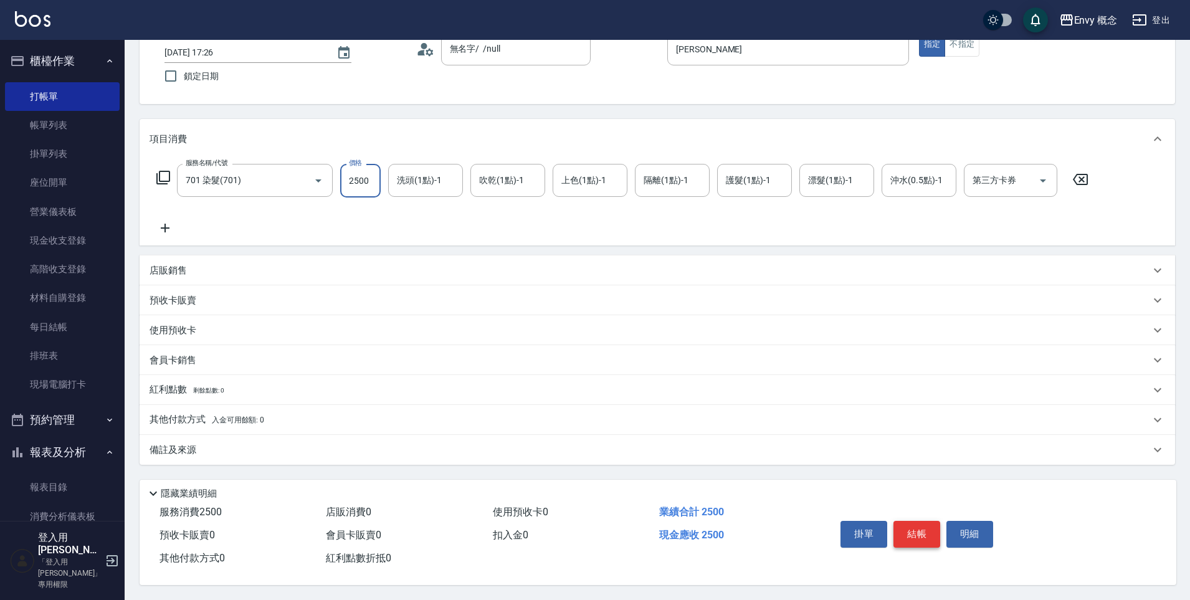
type input "2500"
click at [901, 536] on button "結帳" at bounding box center [916, 534] width 47 height 26
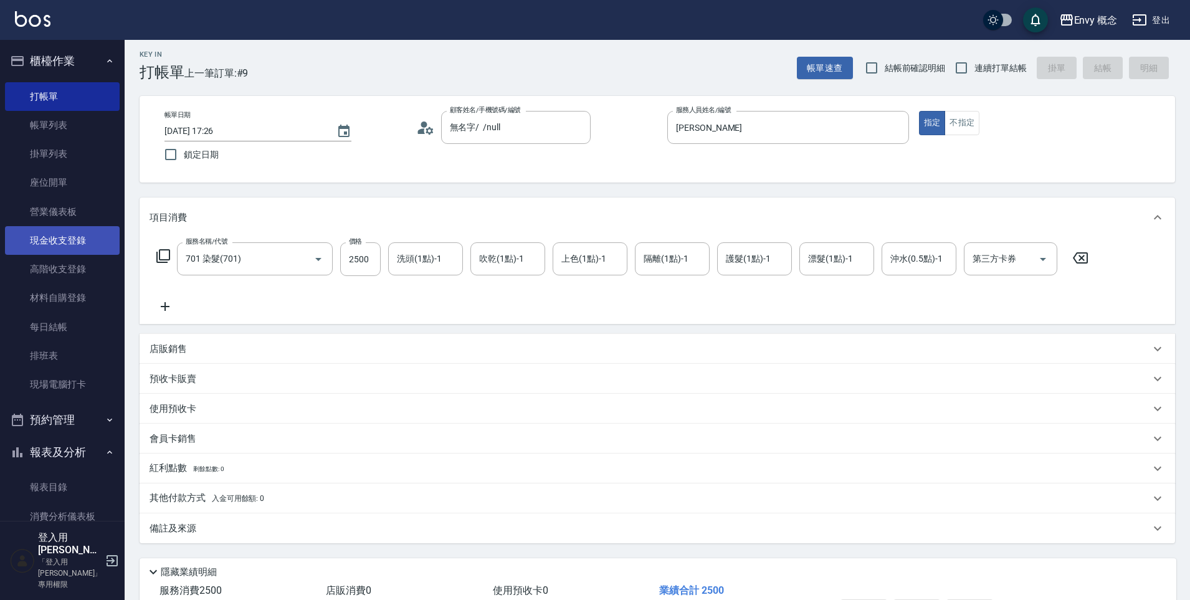
scroll to position [0, 0]
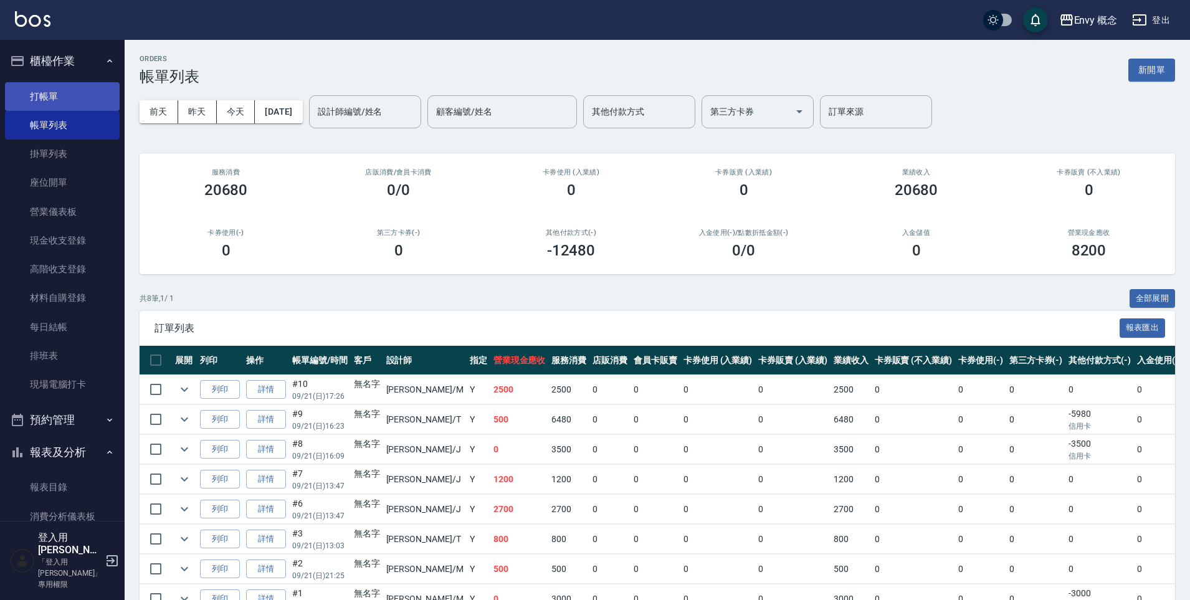
click at [98, 100] on link "打帳單" at bounding box center [62, 96] width 115 height 29
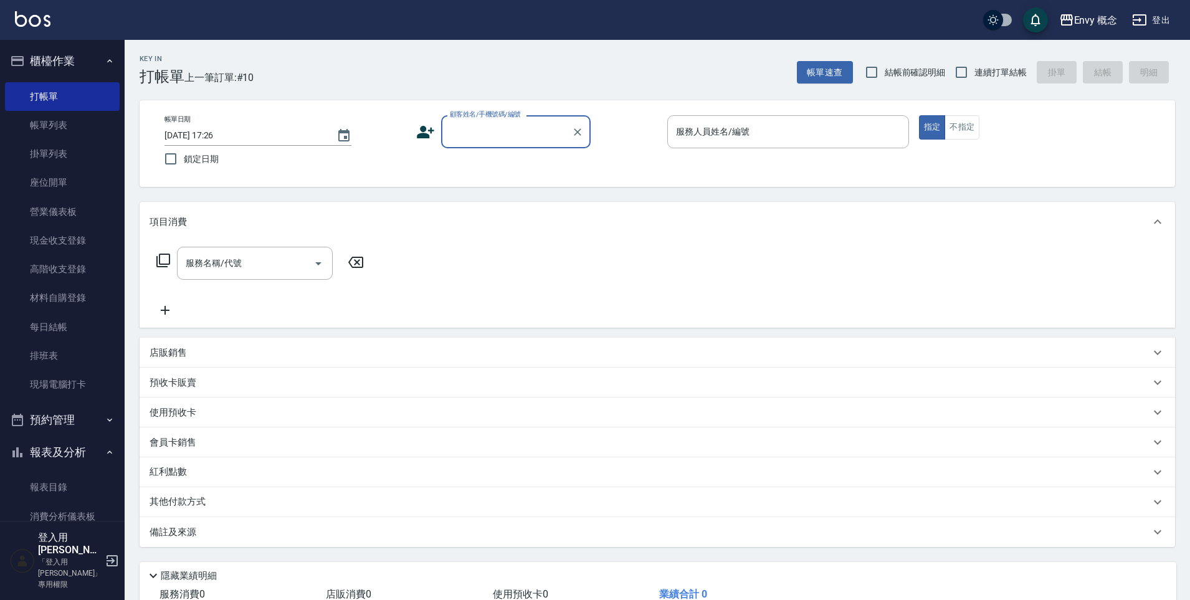
click at [458, 125] on input "顧客姓名/手機號碼/編號" at bounding box center [507, 132] width 120 height 22
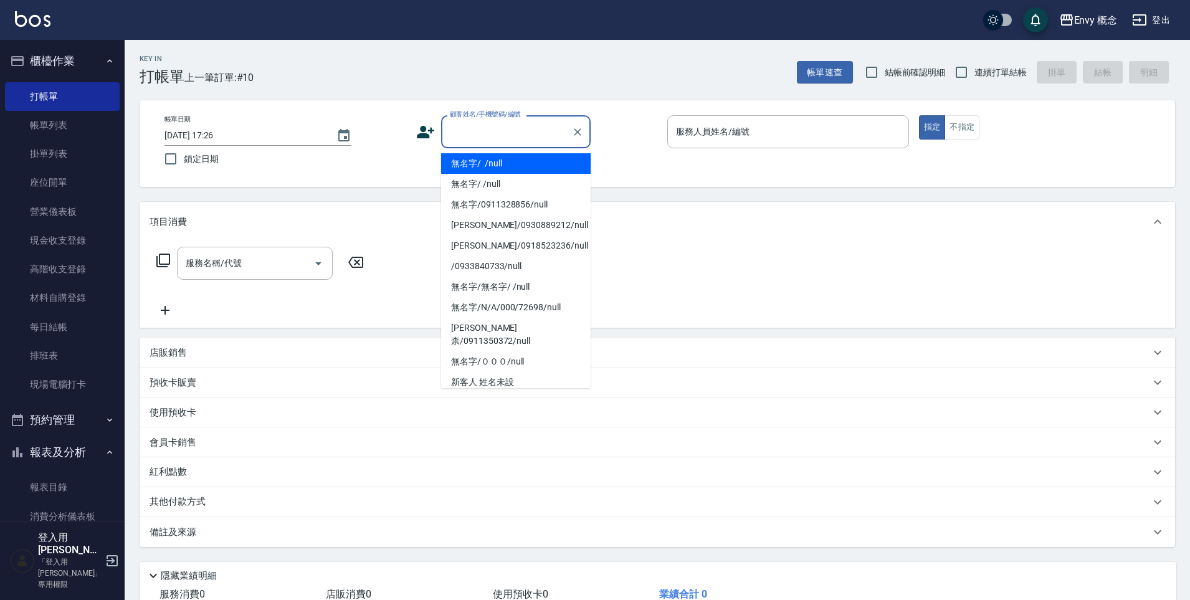
drag, startPoint x: 475, startPoint y: 162, endPoint x: 744, endPoint y: 133, distance: 270.6
click at [475, 162] on li "無名字/ /null" at bounding box center [516, 163] width 150 height 21
type input "無名字/ /null"
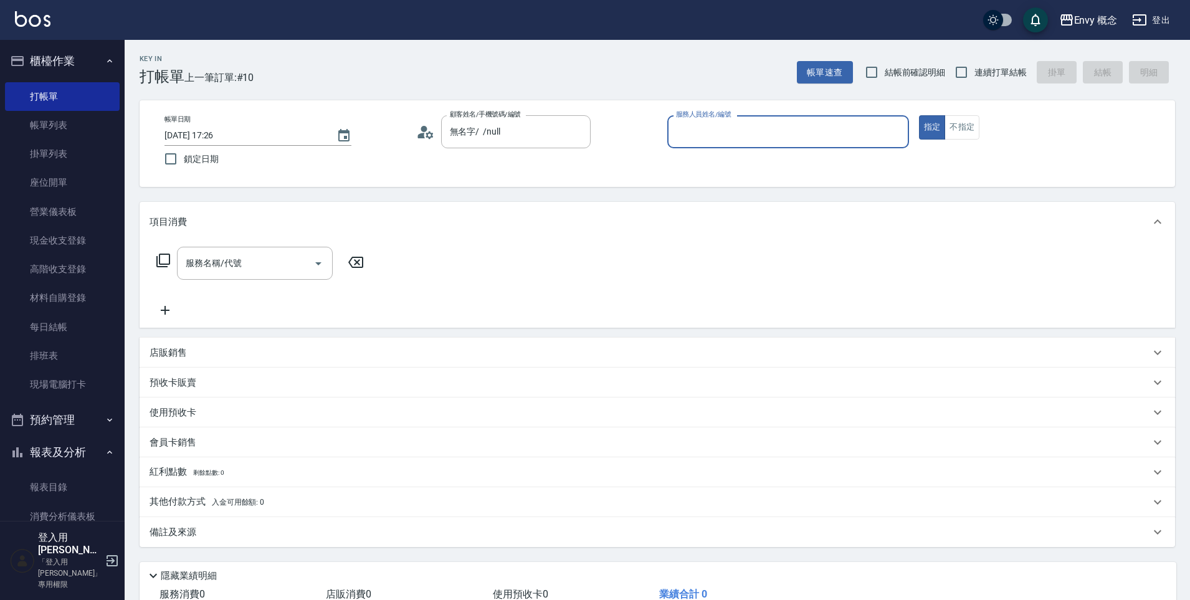
click at [743, 133] on input "服務人員姓名/編號" at bounding box center [788, 132] width 230 height 22
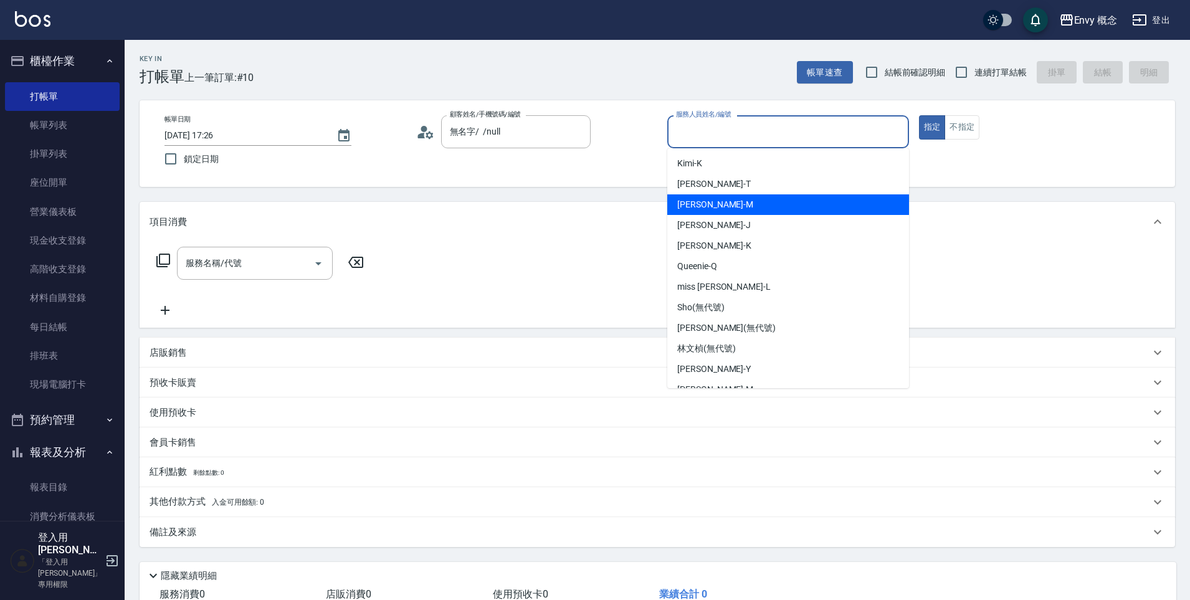
drag, startPoint x: 720, startPoint y: 215, endPoint x: 716, endPoint y: 203, distance: 12.4
click at [716, 203] on ul "Kimi -K [PERSON_NAME] [PERSON_NAME] -M [PERSON_NAME] -K Queenie -Q miss [PERSON…" at bounding box center [788, 268] width 242 height 240
click at [716, 203] on div "[PERSON_NAME]" at bounding box center [788, 204] width 242 height 21
type input "[PERSON_NAME]"
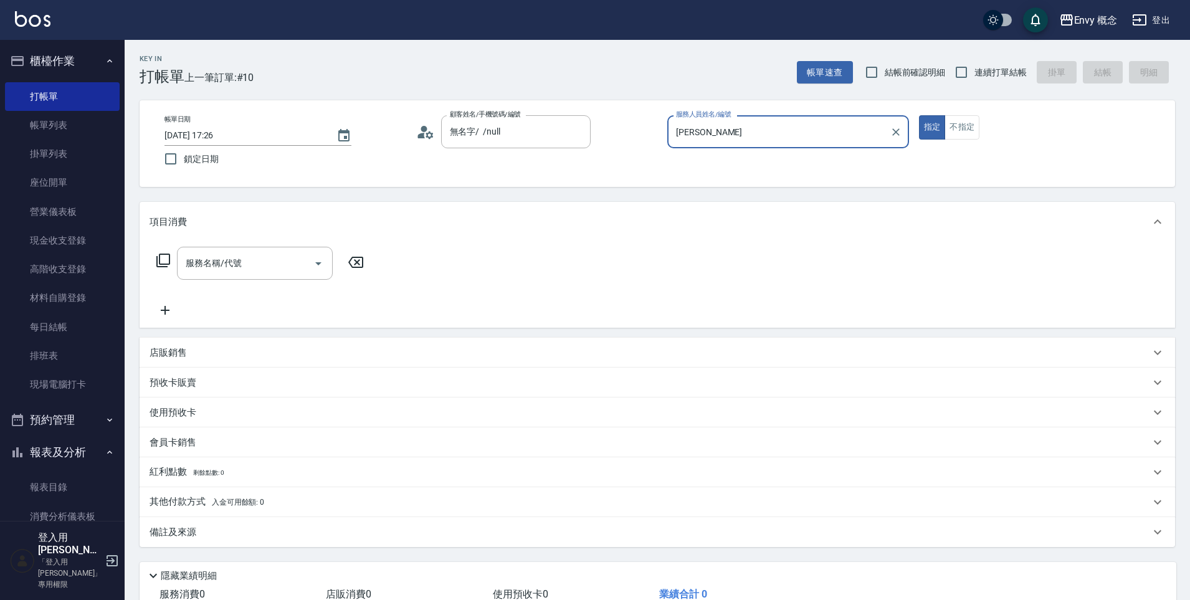
click at [254, 280] on div "服務名稱/代號 服務名稱/代號" at bounding box center [255, 263] width 156 height 33
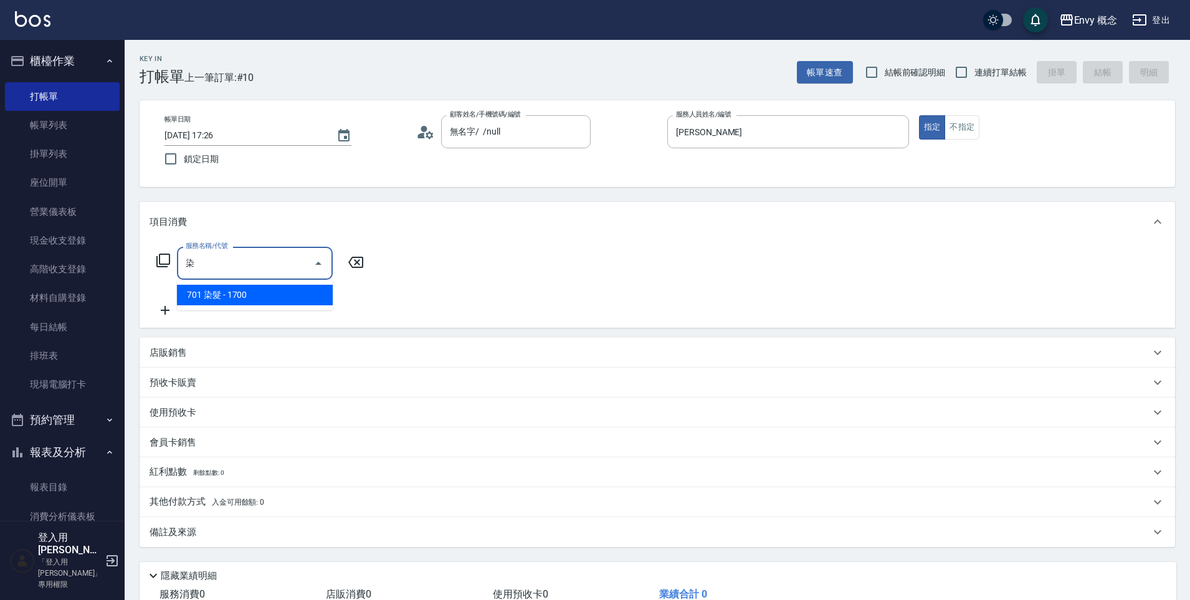
click at [262, 300] on span "701 染髮 - 1700" at bounding box center [255, 295] width 156 height 21
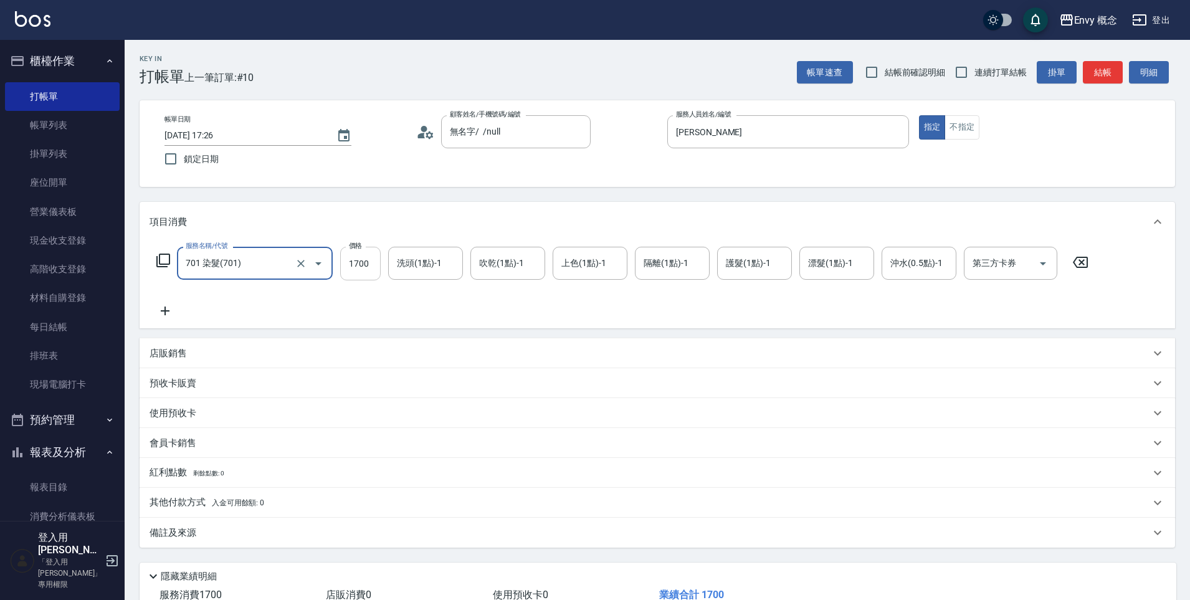
type input "701 染髮(701)"
click at [377, 262] on input "1700" at bounding box center [360, 264] width 40 height 34
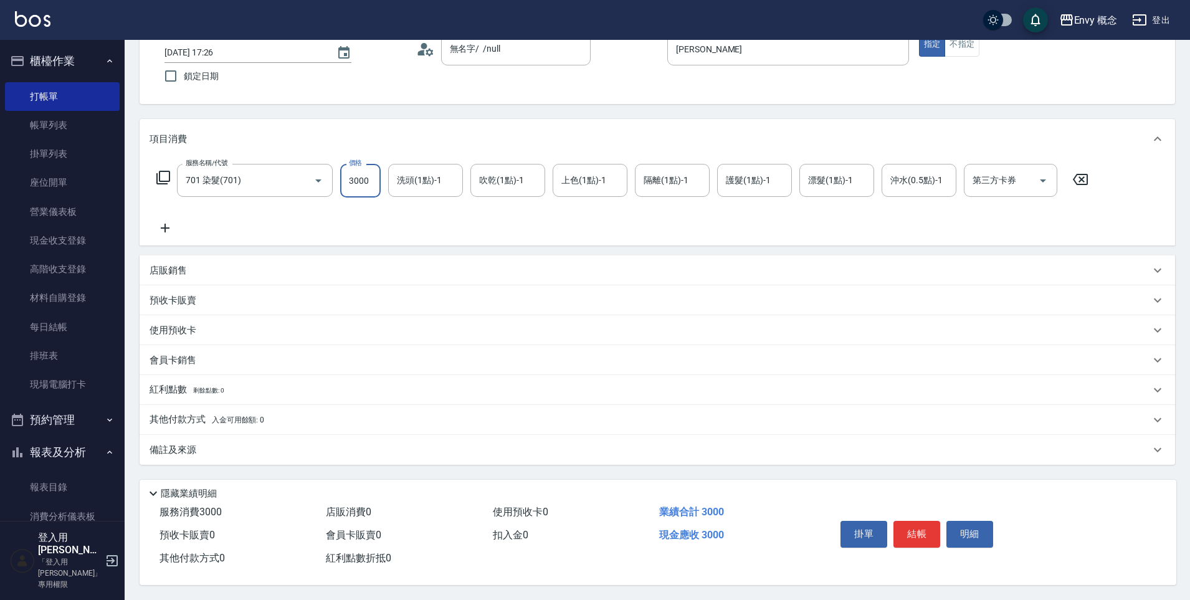
type input "3000"
click at [909, 516] on div "掛單 結帳 明細" at bounding box center [916, 535] width 163 height 39
click at [909, 526] on button "結帳" at bounding box center [916, 534] width 47 height 26
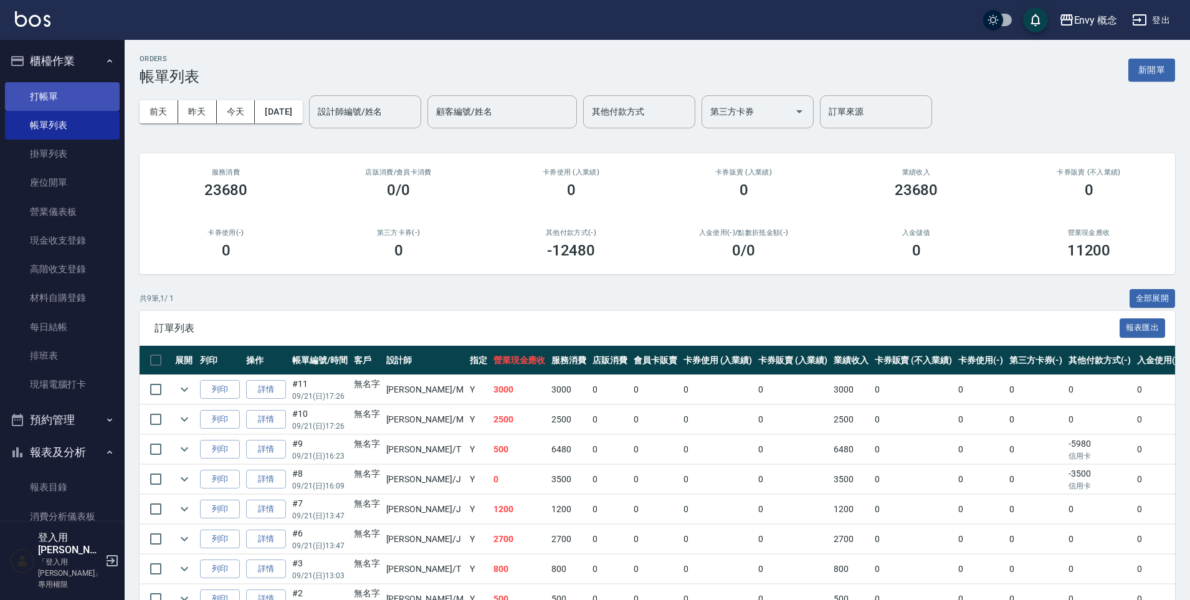
click at [75, 95] on link "打帳單" at bounding box center [62, 96] width 115 height 29
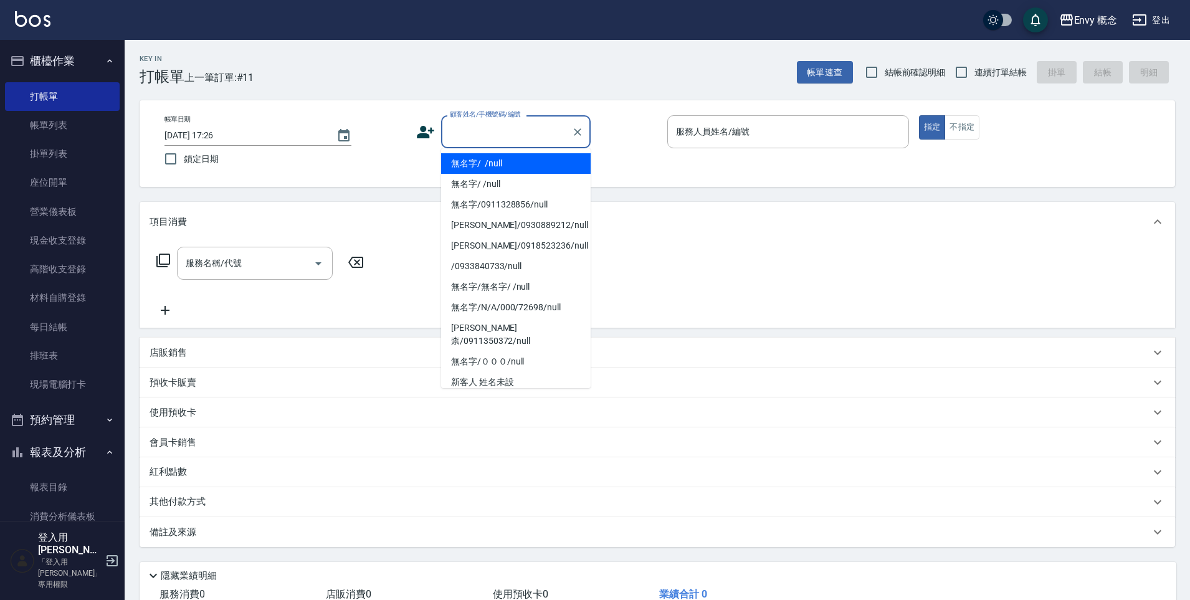
click at [471, 133] on input "顧客姓名/手機號碼/編號" at bounding box center [507, 132] width 120 height 22
click at [478, 158] on li "無名字/ /null" at bounding box center [516, 163] width 150 height 21
type input "無名字/ /null"
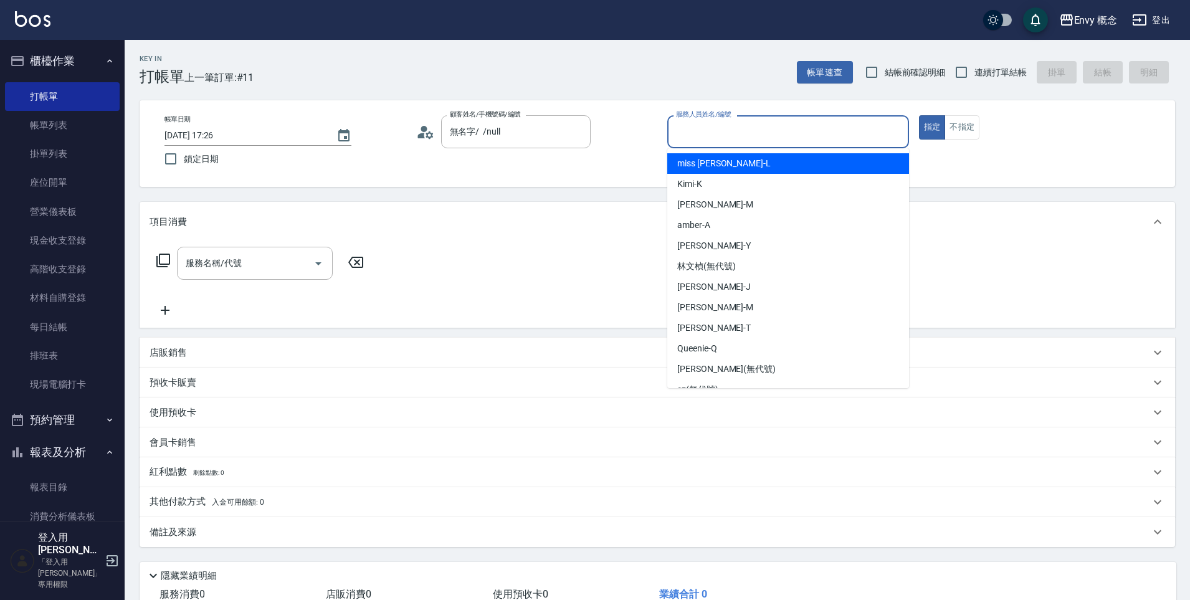
click at [684, 132] on input "服務人員姓名/編號" at bounding box center [788, 132] width 230 height 22
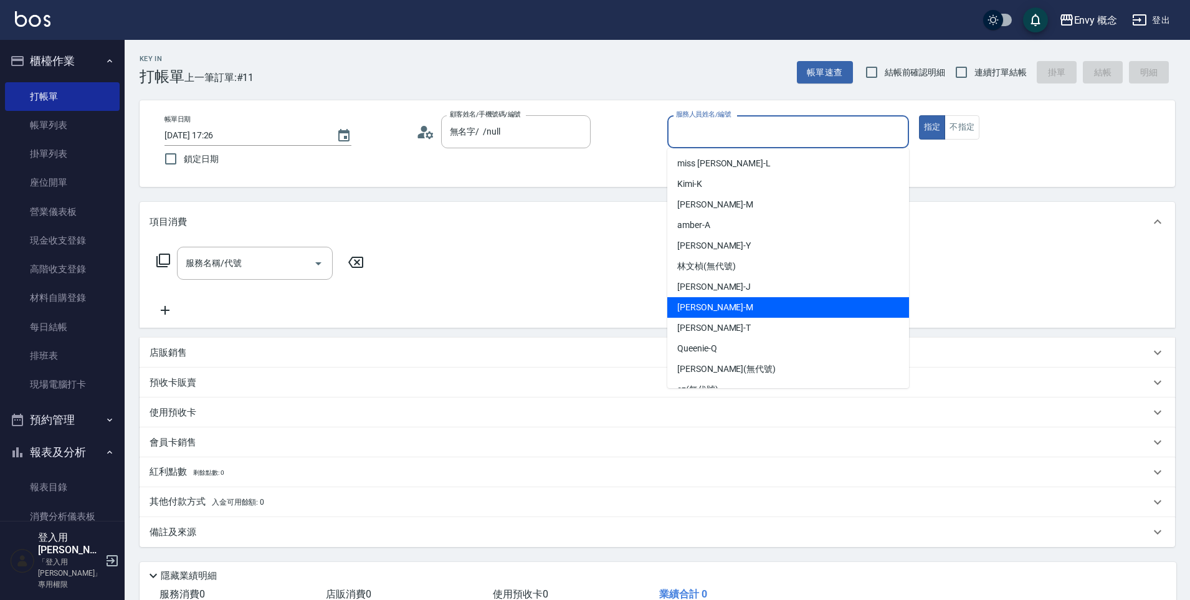
click at [726, 299] on div "[PERSON_NAME]" at bounding box center [788, 307] width 242 height 21
type input "[PERSON_NAME]"
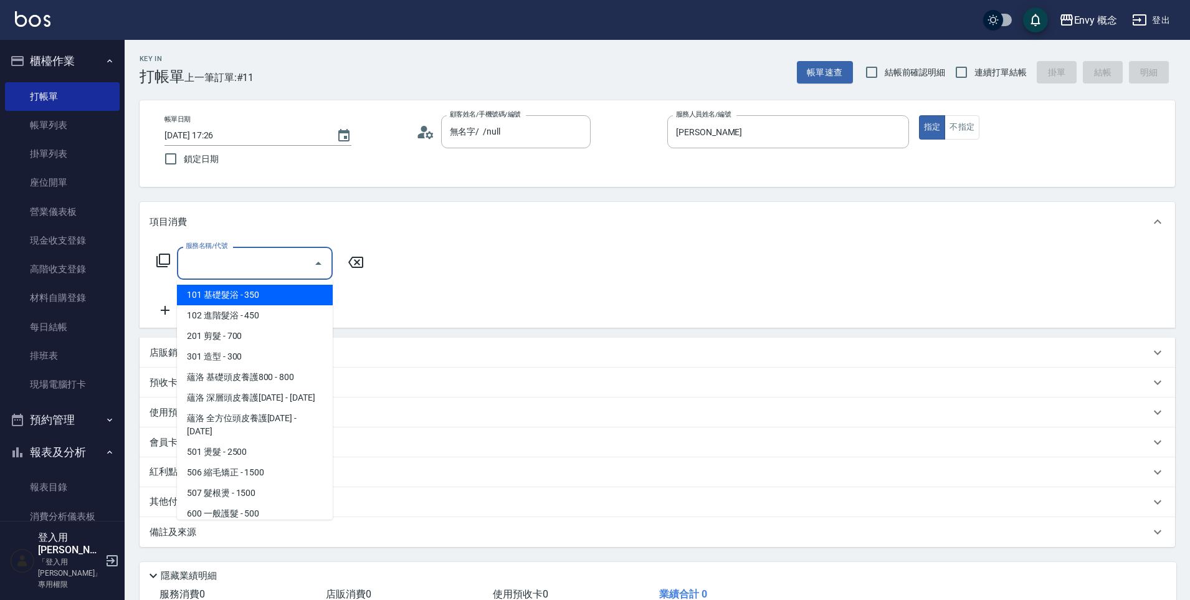
click at [228, 272] on input "服務名稱/代號" at bounding box center [246, 263] width 126 height 22
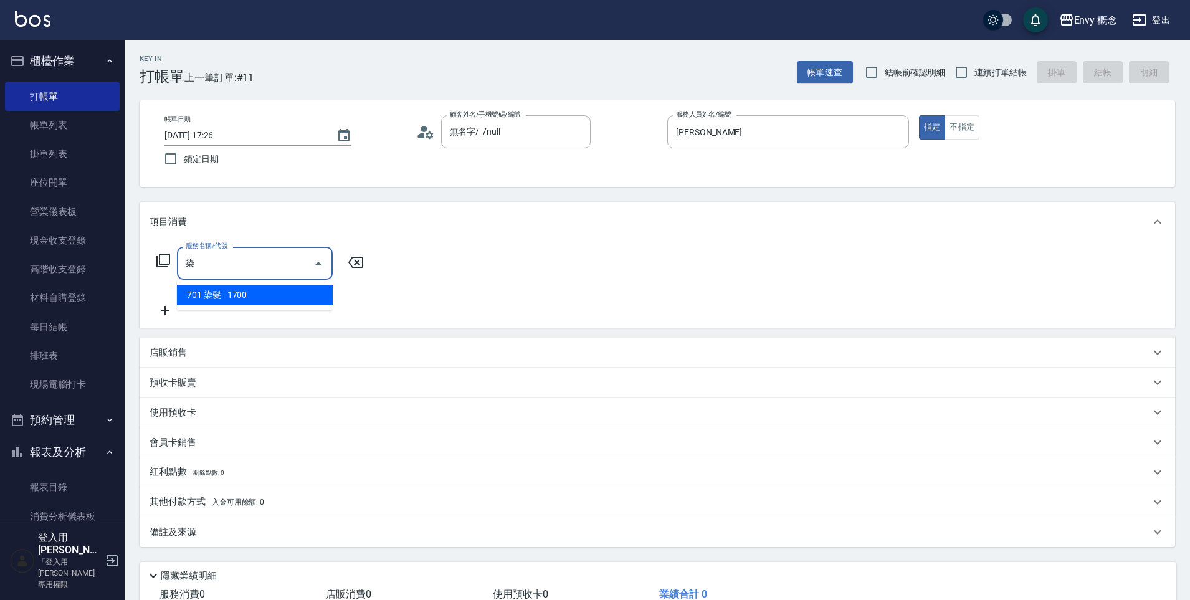
click at [206, 288] on span "701 染髮 - 1700" at bounding box center [255, 295] width 156 height 21
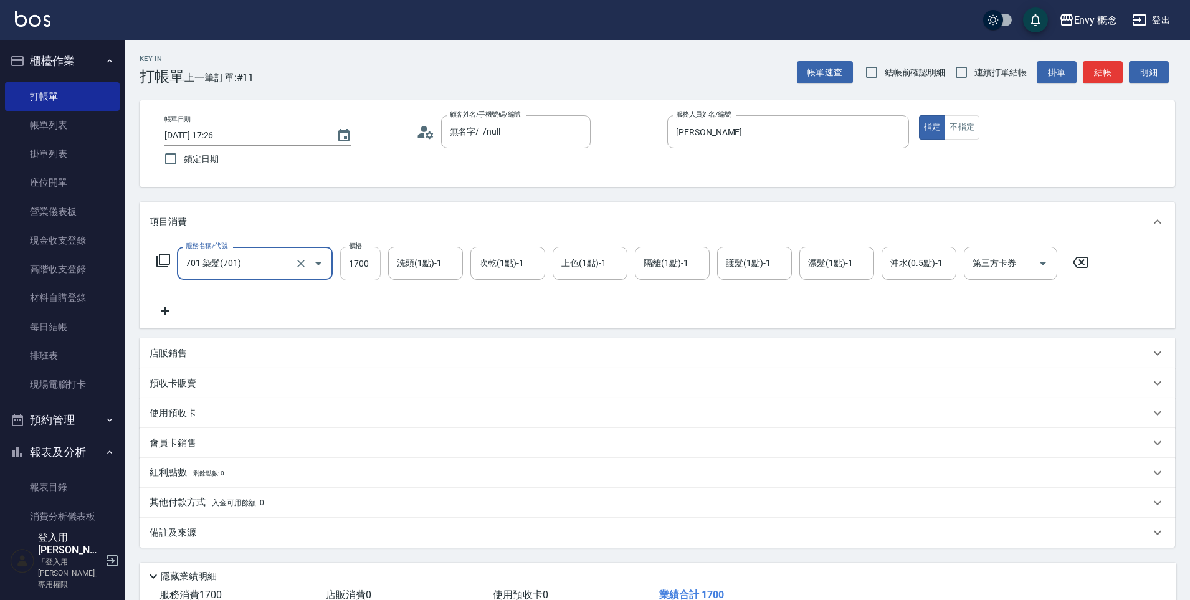
type input "701 染髮(701)"
click at [368, 265] on input "1700" at bounding box center [360, 264] width 40 height 34
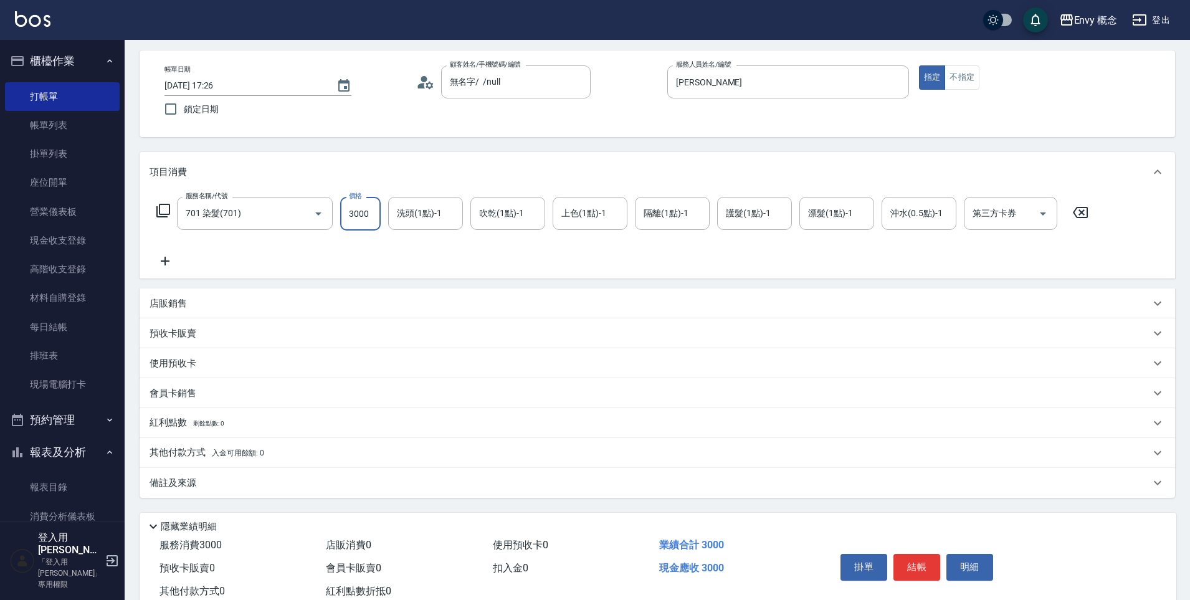
scroll to position [88, 0]
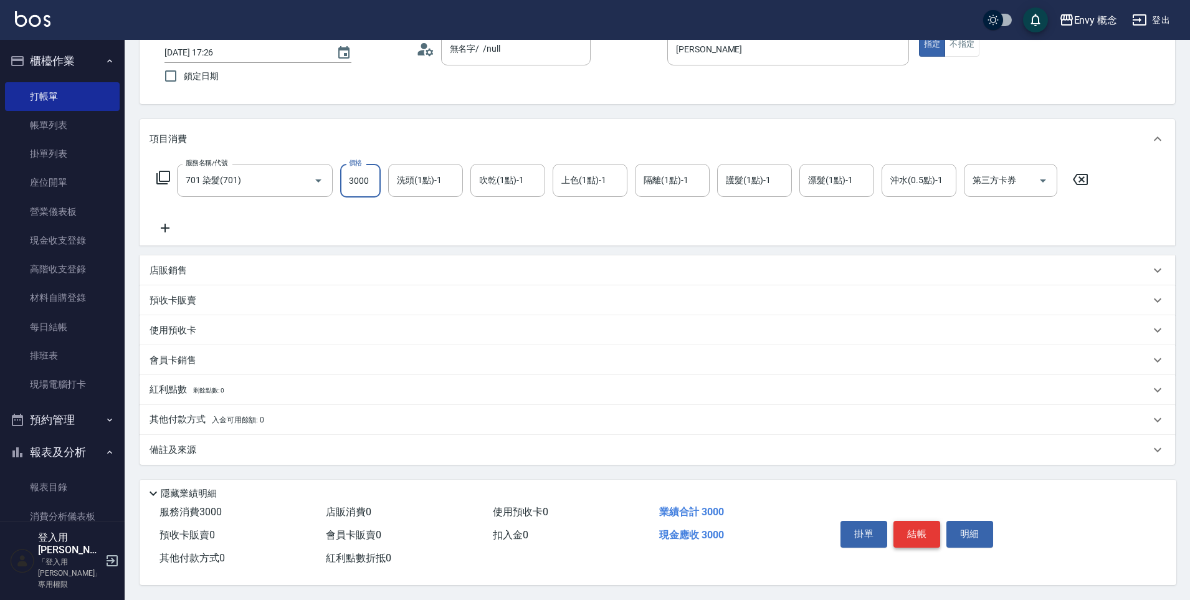
type input "3000"
click at [896, 529] on button "結帳" at bounding box center [916, 534] width 47 height 26
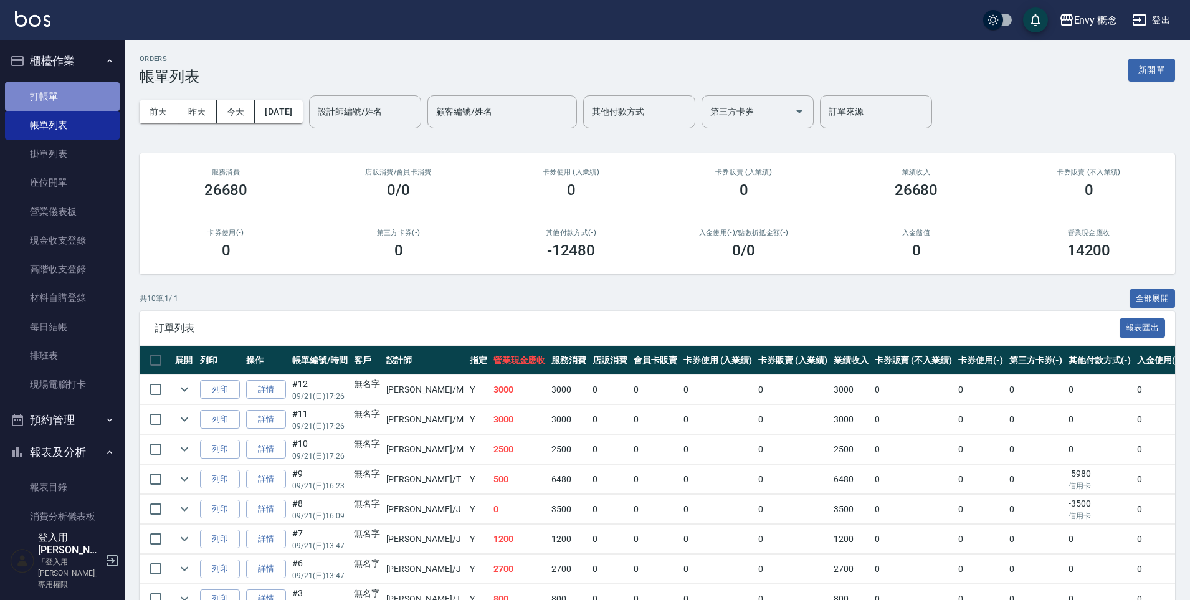
click at [70, 98] on link "打帳單" at bounding box center [62, 96] width 115 height 29
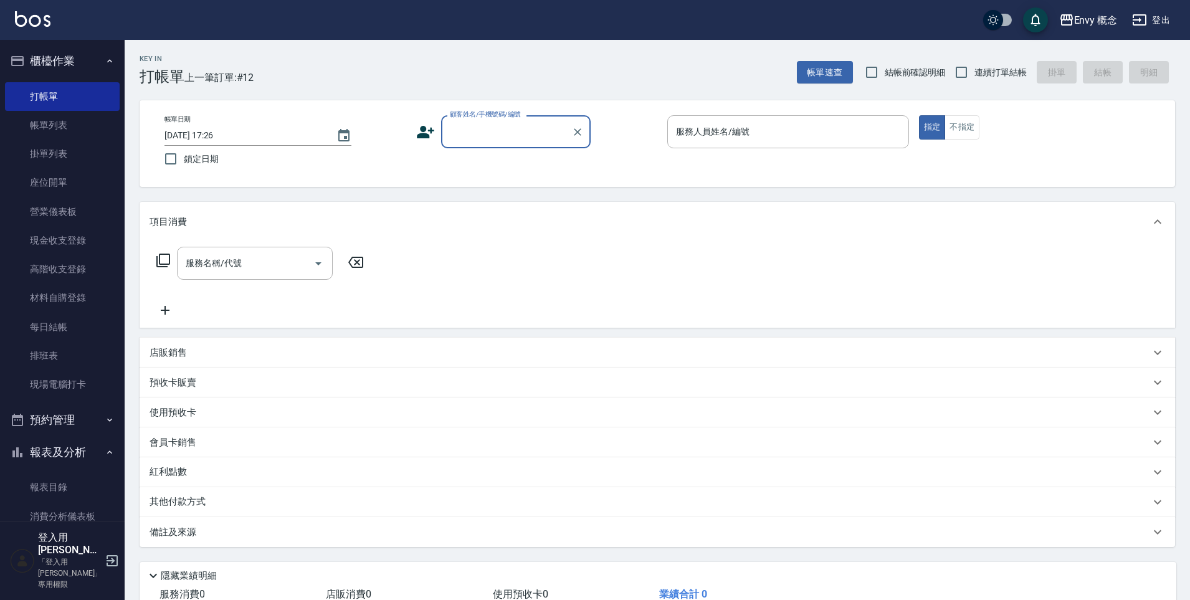
click at [480, 134] on input "顧客姓名/手機號碼/編號" at bounding box center [507, 132] width 120 height 22
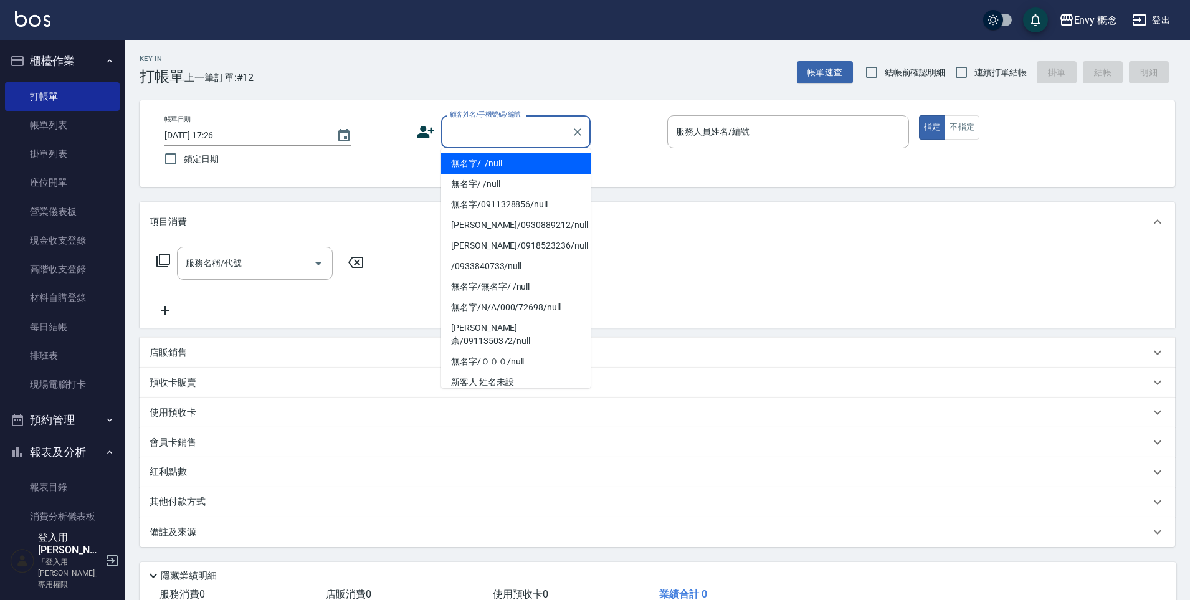
drag, startPoint x: 485, startPoint y: 161, endPoint x: 691, endPoint y: 131, distance: 209.0
click at [485, 161] on li "無名字/ /null" at bounding box center [516, 163] width 150 height 21
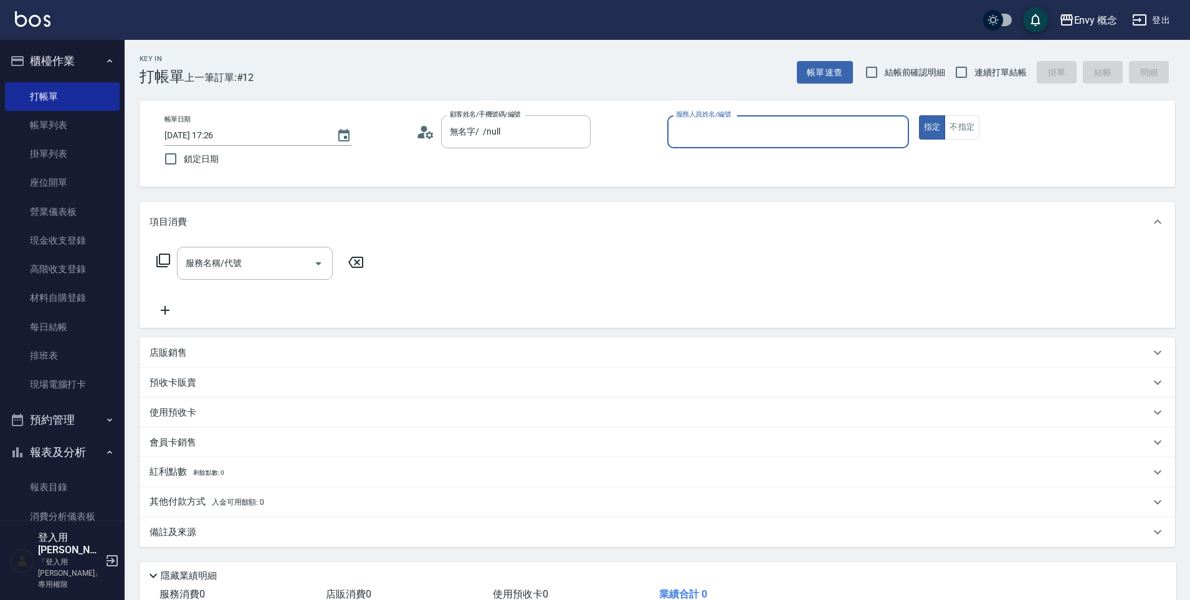
type input "無名字/ /null"
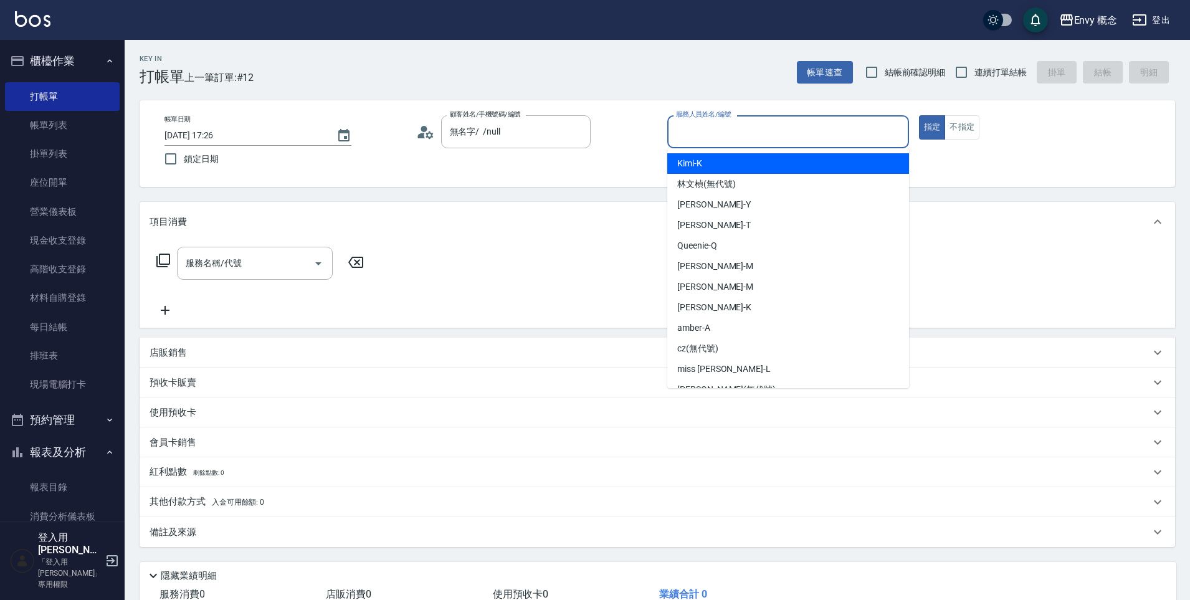
click at [706, 125] on input "服務人員姓名/編號" at bounding box center [788, 132] width 230 height 22
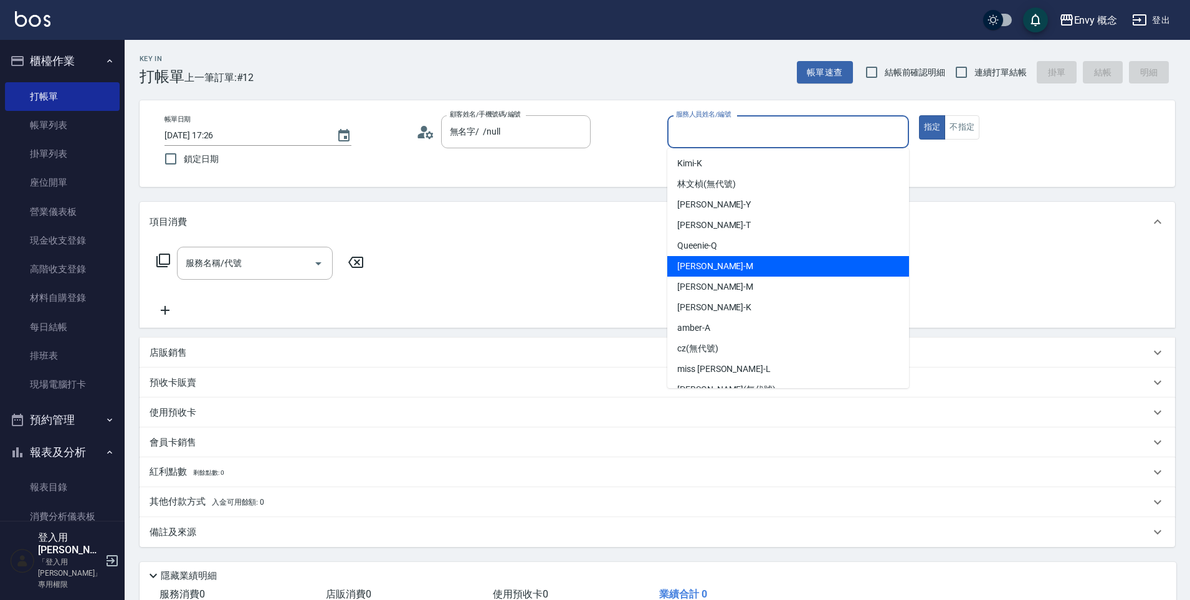
click at [728, 272] on div "[PERSON_NAME]" at bounding box center [788, 266] width 242 height 21
type input "[PERSON_NAME]"
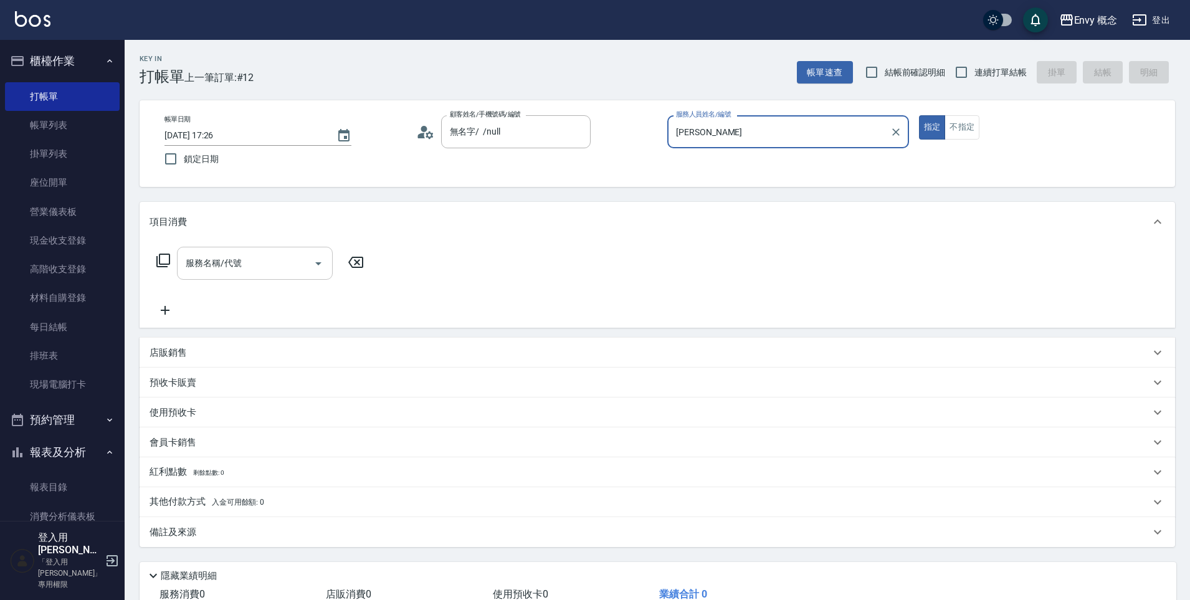
click at [276, 265] on input "服務名稱/代號" at bounding box center [246, 263] width 126 height 22
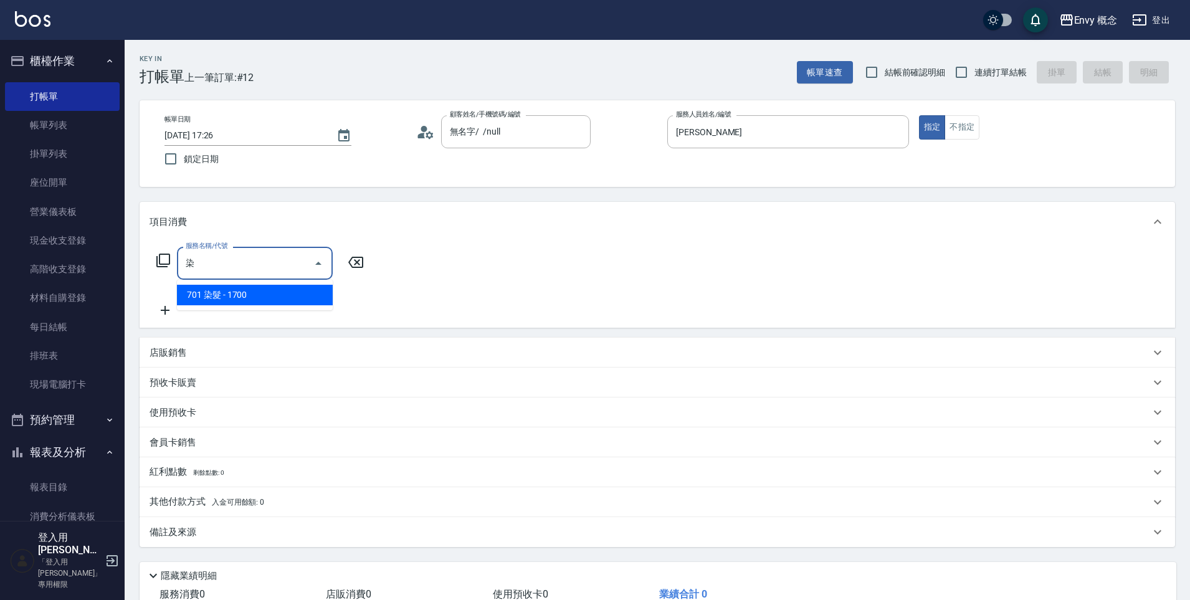
click at [289, 290] on span "701 染髮 - 1700" at bounding box center [255, 295] width 156 height 21
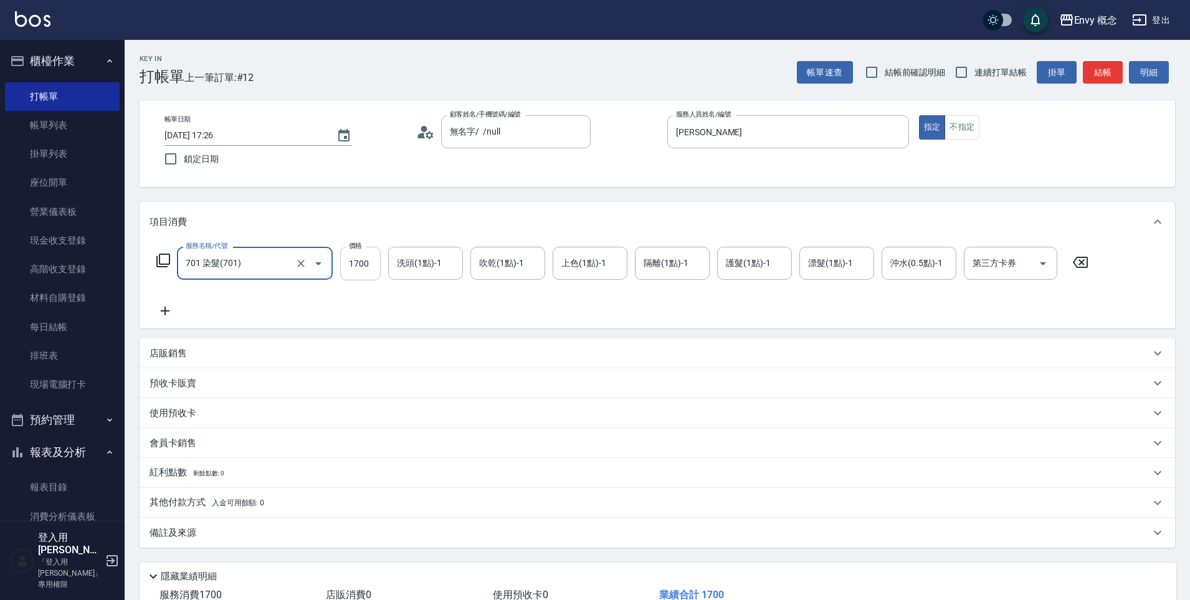
type input "701 染髮(701)"
click at [366, 262] on input "1700" at bounding box center [360, 264] width 40 height 34
type input "5000"
click at [232, 508] on p "其他付款方式 入金可用餘額: 0" at bounding box center [207, 503] width 115 height 14
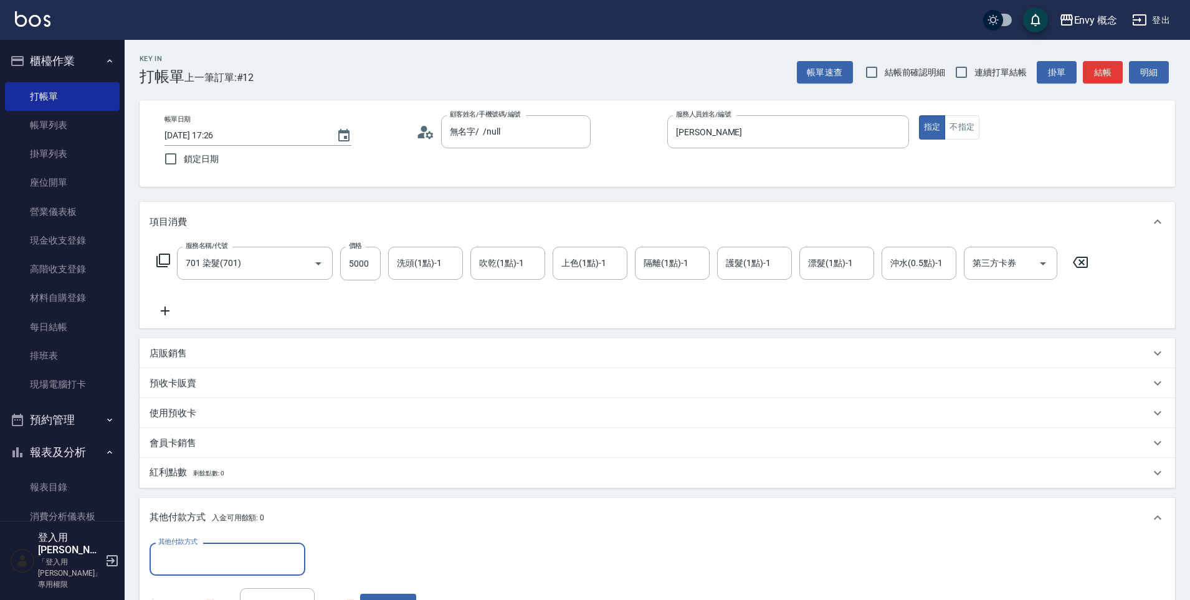
click at [227, 554] on input "其他付款方式" at bounding box center [227, 559] width 145 height 22
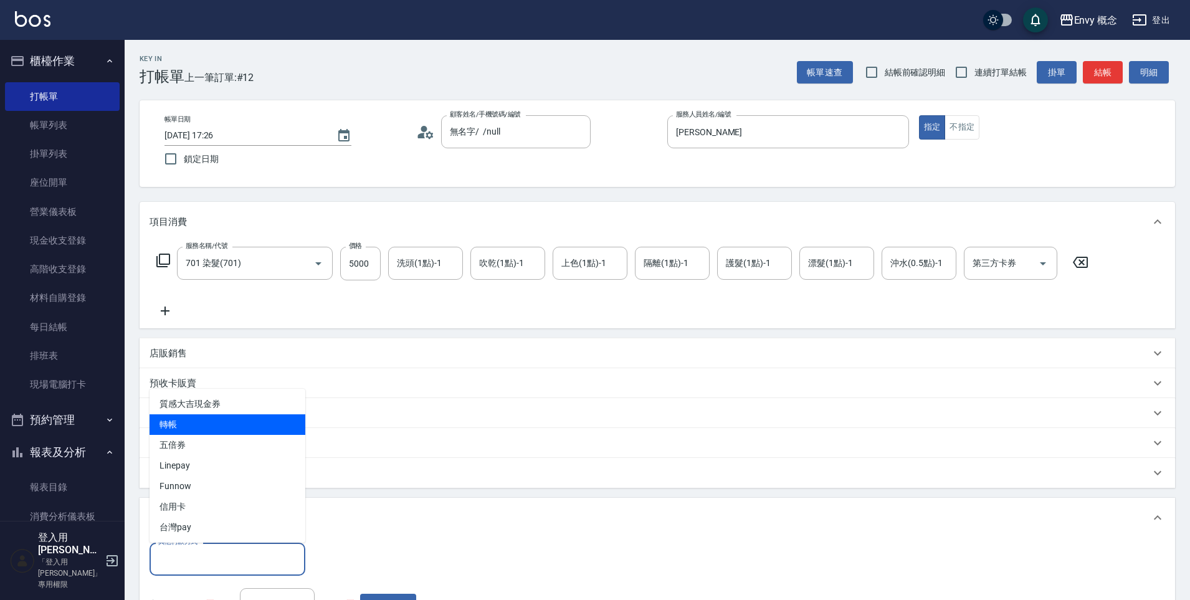
click at [221, 425] on span "轉帳" at bounding box center [228, 424] width 156 height 21
type input "轉帳"
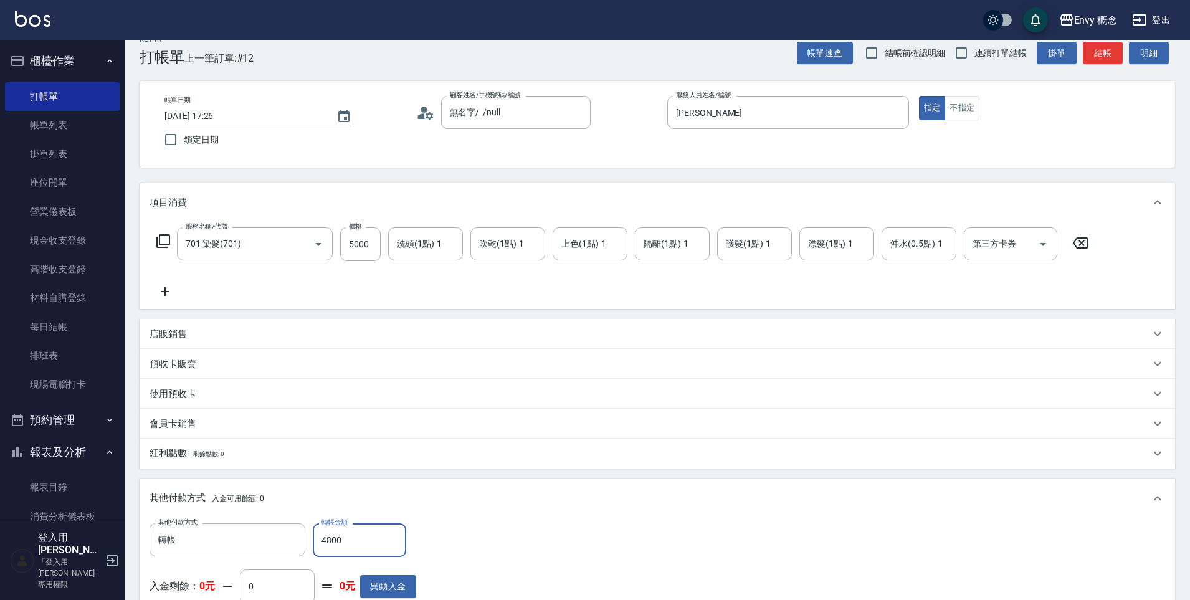
scroll to position [236, 0]
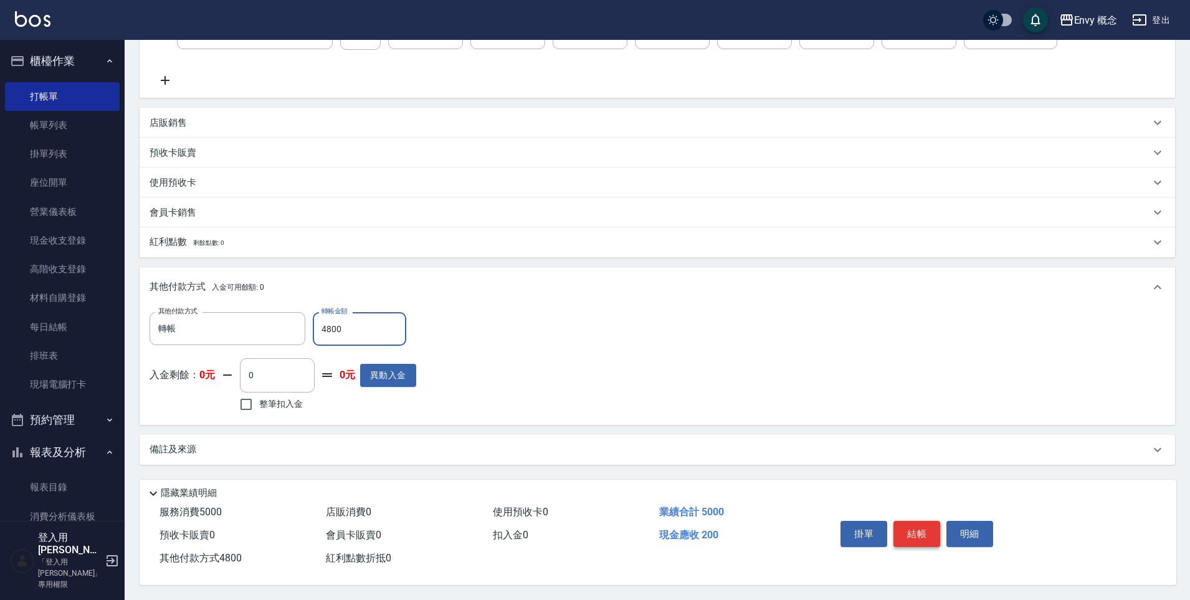
type input "4800"
click at [922, 533] on button "結帳" at bounding box center [916, 534] width 47 height 26
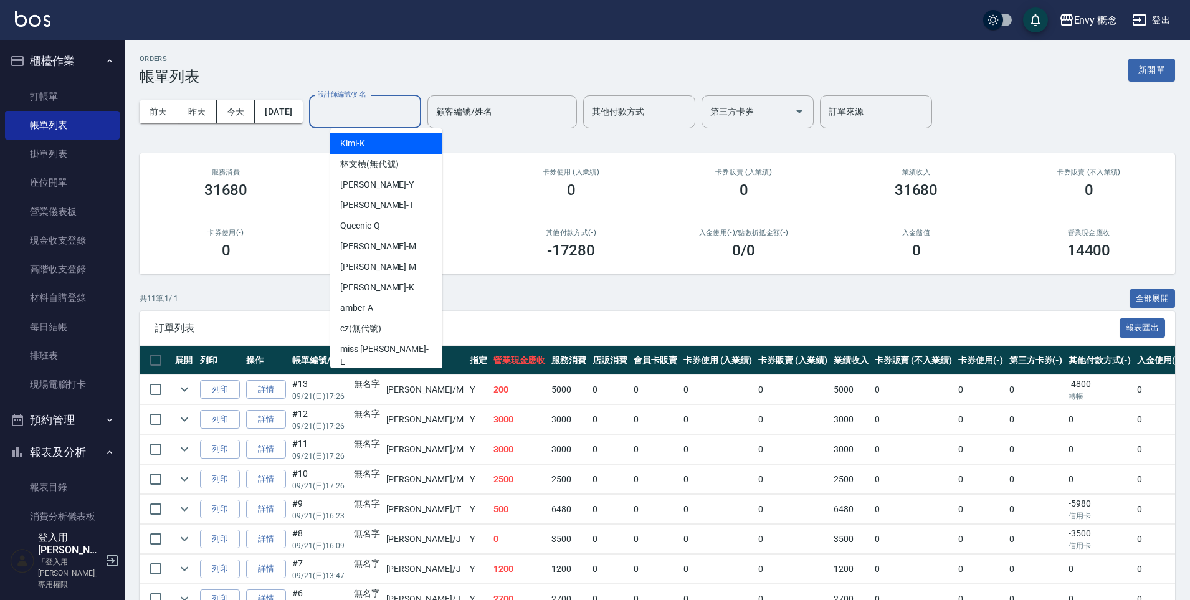
click at [367, 113] on input "設計師編號/姓名" at bounding box center [365, 112] width 101 height 22
click at [407, 239] on div "[PERSON_NAME]" at bounding box center [386, 246] width 112 height 21
type input "[PERSON_NAME]"
